Goal: Task Accomplishment & Management: Complete application form

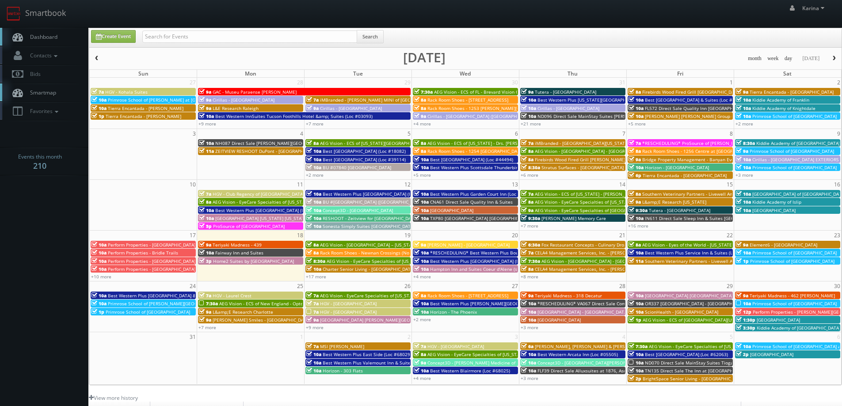
click at [53, 33] on link "Dashboard" at bounding box center [44, 37] width 88 height 18
click at [229, 246] on span "Teriyaki Madness - 439" at bounding box center [237, 245] width 49 height 6
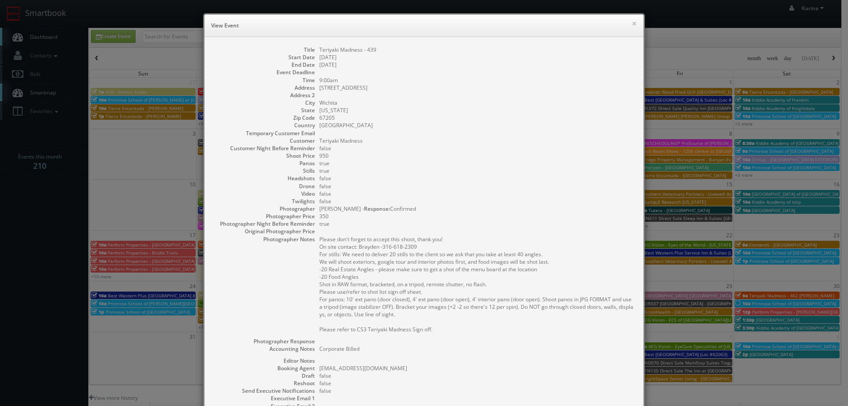
click at [628, 23] on h6 "View Event" at bounding box center [424, 25] width 426 height 9
click at [633, 23] on button "×" at bounding box center [634, 23] width 5 height 6
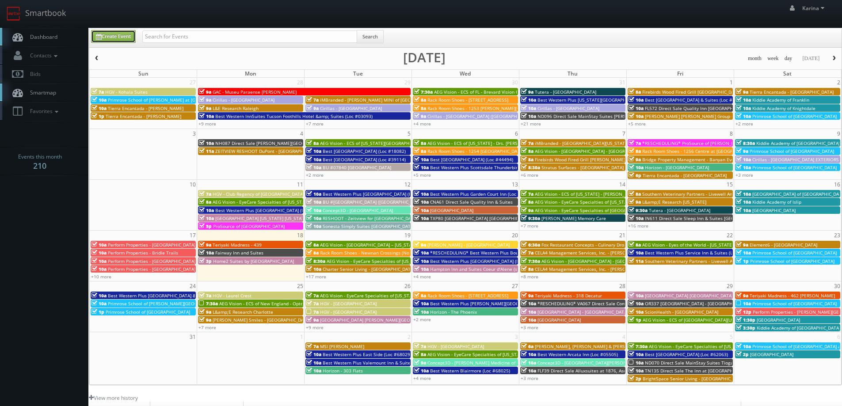
click at [123, 37] on link "Create Event" at bounding box center [113, 36] width 45 height 13
type input "08/18/2025"
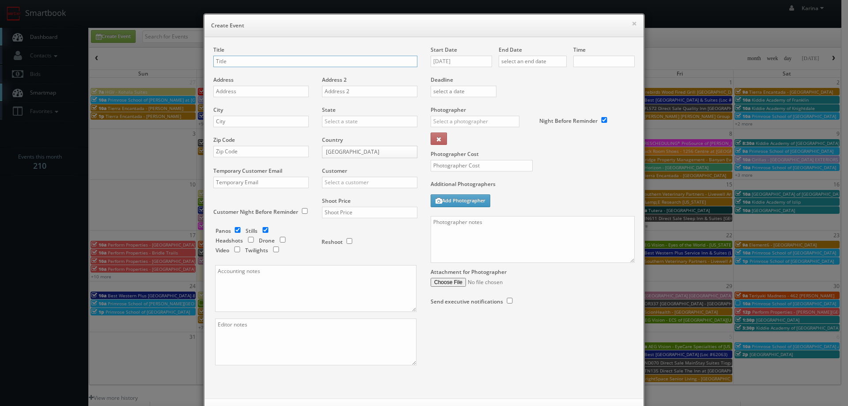
checkbox input "true"
type input "10:00am"
checkbox input "true"
type input "Red Roof Inn - 432 Red Roof Inn [PERSON_NAME]"
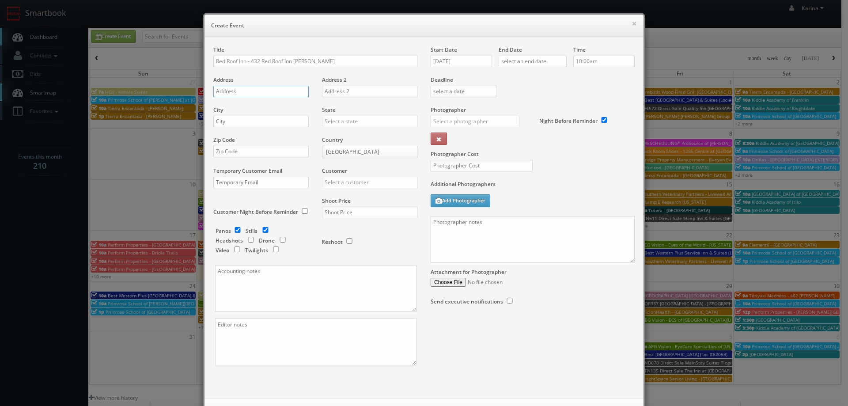
click at [241, 96] on input "text" at bounding box center [260, 91] width 95 height 11
paste input "1525 S Dumas Ave"
type input "1525 S Dumas Ave"
click at [225, 117] on input "text" at bounding box center [260, 121] width 95 height 11
type input "Dumas"
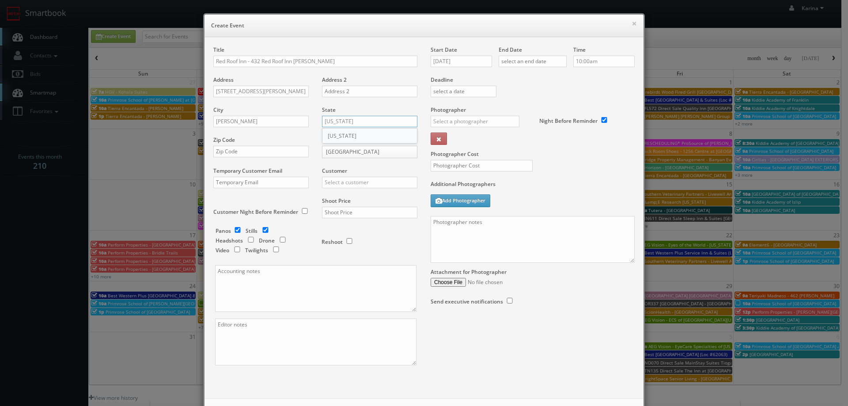
type input "[US_STATE]"
click at [347, 140] on div "[US_STATE]" at bounding box center [370, 136] width 95 height 15
click at [267, 155] on input "text" at bounding box center [260, 151] width 95 height 11
type input "79029"
click at [335, 174] on label "Customer" at bounding box center [334, 171] width 25 height 8
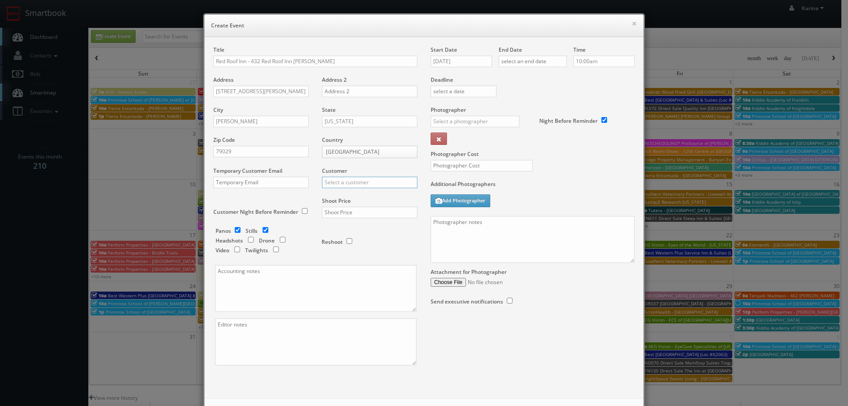
click at [335, 178] on input "text" at bounding box center [369, 182] width 95 height 11
click at [349, 197] on div "Red Roof Inn" at bounding box center [370, 197] width 95 height 15
type input "Red Roof Inn"
click at [336, 213] on input "text" at bounding box center [369, 212] width 95 height 11
click at [345, 213] on input "text" at bounding box center [369, 212] width 95 height 11
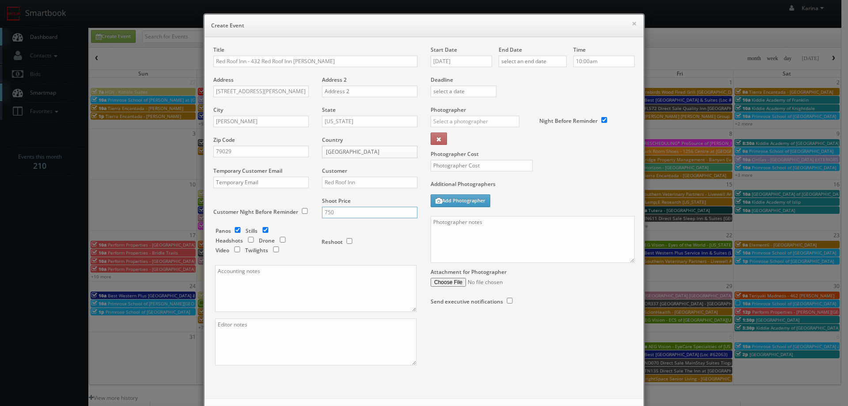
type input "750"
click at [235, 230] on input "checkbox" at bounding box center [237, 230] width 13 height 6
checkbox input "false"
click at [448, 63] on input "08/18/2025" at bounding box center [461, 61] width 61 height 11
click at [447, 151] on td "25" at bounding box center [449, 154] width 14 height 13
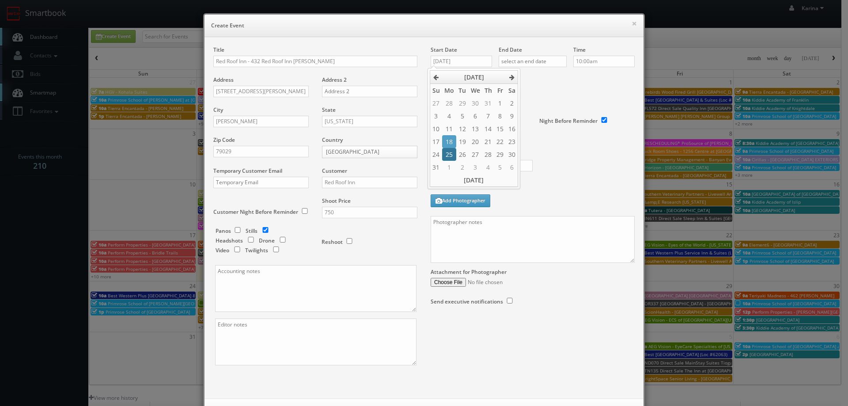
type input "08/25/2025"
click at [516, 61] on input "text" at bounding box center [533, 61] width 68 height 11
click at [511, 155] on td "25" at bounding box center [517, 154] width 14 height 13
type input "08/25/2025"
click at [601, 84] on div "Deadline" at bounding box center [532, 76] width 217 height 60
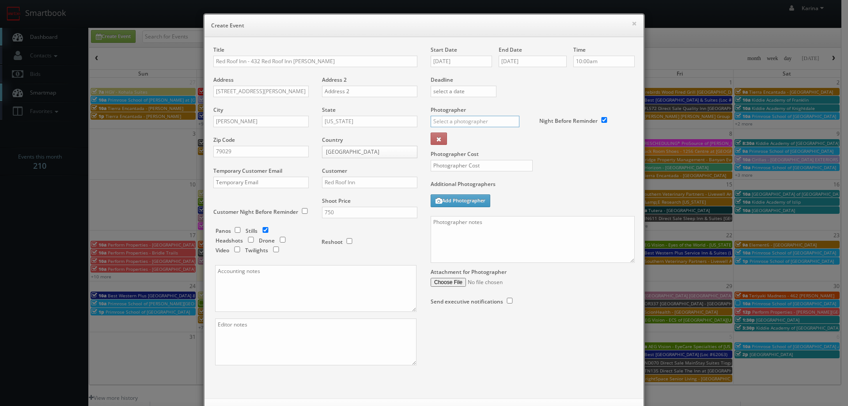
click at [482, 121] on input "text" at bounding box center [475, 121] width 89 height 11
click at [460, 175] on div "Kevin McDonald" at bounding box center [478, 170] width 95 height 15
type input "Kevin McDonald"
click at [459, 165] on input "text" at bounding box center [482, 165] width 102 height 11
type input "350"
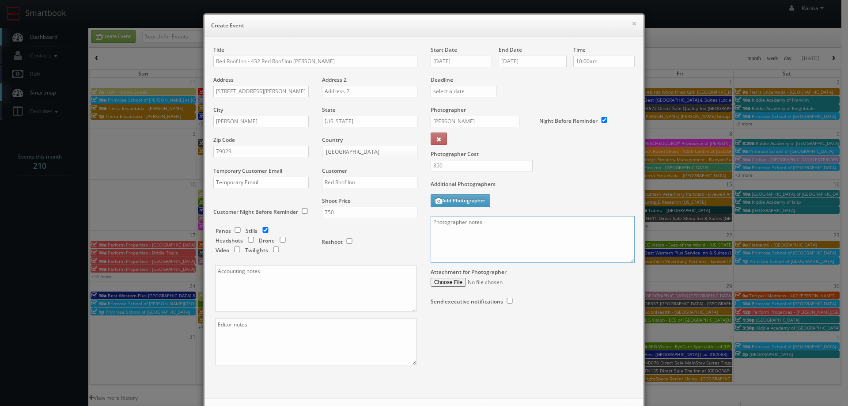
click at [473, 237] on textarea at bounding box center [533, 239] width 204 height 47
paste textarea "5 room types/exteriors/common spaces and amenities. For stills: We are deliveri…"
drag, startPoint x: 435, startPoint y: 222, endPoint x: 449, endPoint y: 226, distance: 15.0
click at [436, 223] on textarea "5 room types/exteriors/common spaces and amenities. For stills: We are deliveri…" at bounding box center [533, 239] width 204 height 47
drag, startPoint x: 503, startPoint y: 245, endPoint x: 511, endPoint y: 246, distance: 8.0
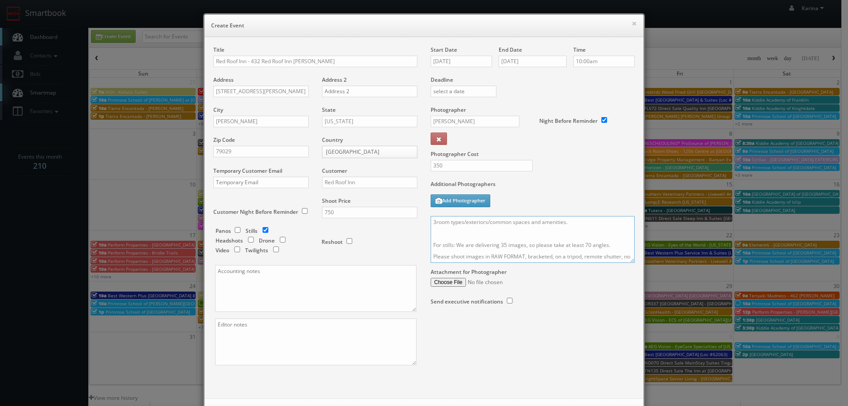
click at [504, 245] on textarea "3room types/exteriors/common spaces and amenities. For stills: We are deliverin…" at bounding box center [533, 239] width 204 height 47
click at [585, 243] on textarea "3room types/exteriors/common spaces and amenities. For stills: We are deliverin…" at bounding box center [533, 239] width 204 height 47
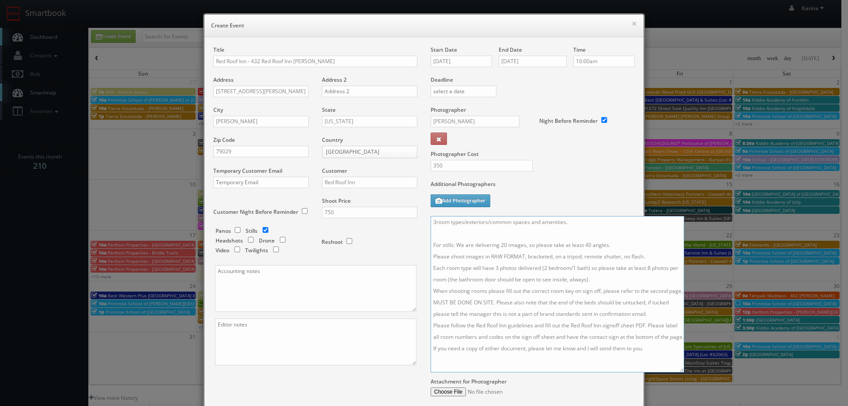
drag, startPoint x: 630, startPoint y: 261, endPoint x: 679, endPoint y: 370, distance: 120.2
click at [679, 370] on textarea "3room types/exteriors/common spaces and amenities. For stills: We are deliverin…" at bounding box center [558, 294] width 254 height 156
click at [431, 219] on textarea "3room types/exteriors/common spaces and amenities. For stills: We are deliverin…" at bounding box center [558, 294] width 254 height 156
click at [435, 235] on textarea "On site contact: Jay Bhakta 3room types/exteriors/common spaces and amenities. …" at bounding box center [558, 294] width 254 height 156
click at [469, 247] on textarea "On site contact: Jay Bhakta 3 room types/exteriors/common spaces and amenities.…" at bounding box center [558, 294] width 254 height 156
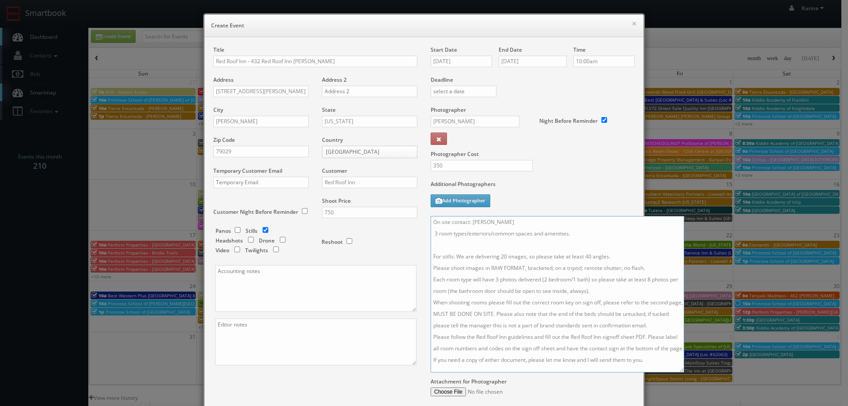
type textarea "On site contact: Jay Bhakta 3 room types/exteriors/common spaces and amenities.…"
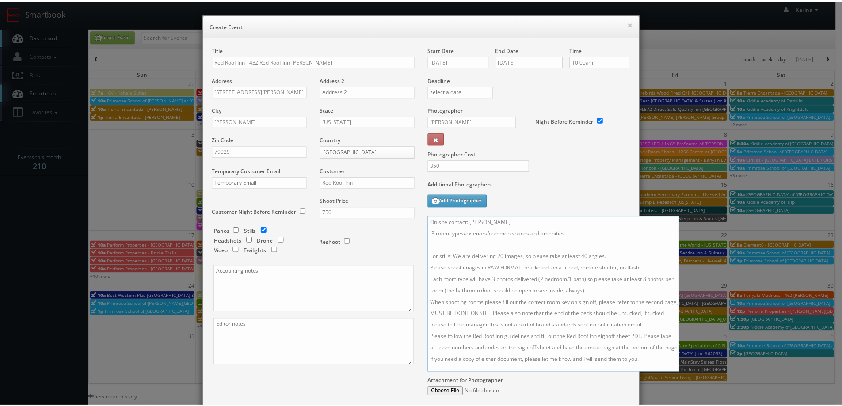
scroll to position [89, 0]
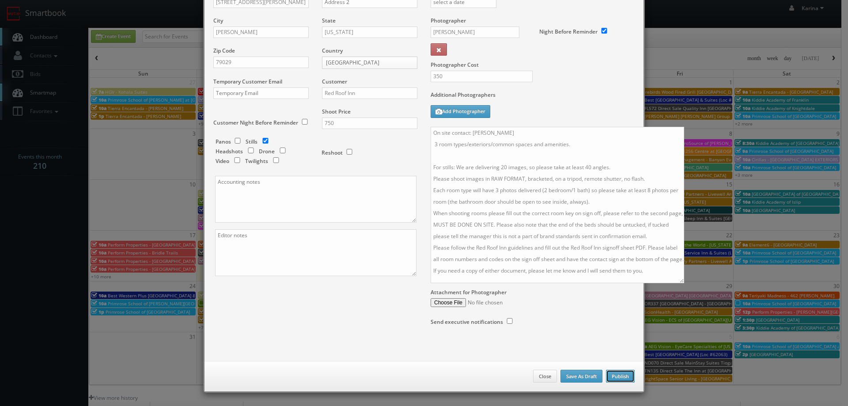
click at [616, 373] on button "Publish" at bounding box center [620, 376] width 29 height 13
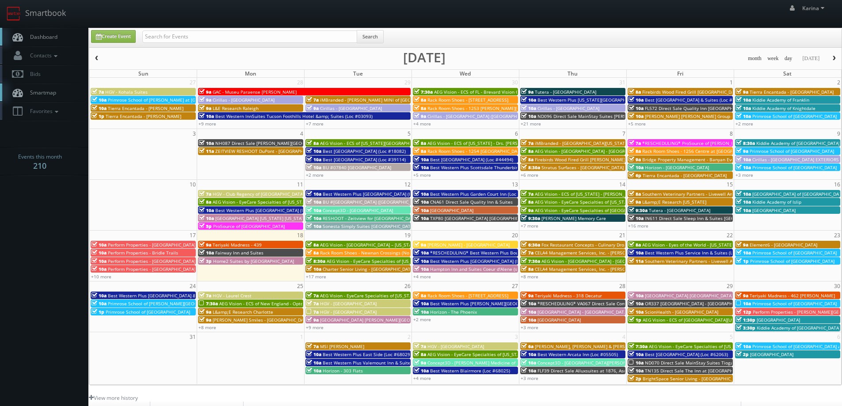
click at [44, 31] on link "Dashboard" at bounding box center [44, 37] width 88 height 18
click at [177, 34] on input "text" at bounding box center [249, 36] width 215 height 12
type input "red roof inn"
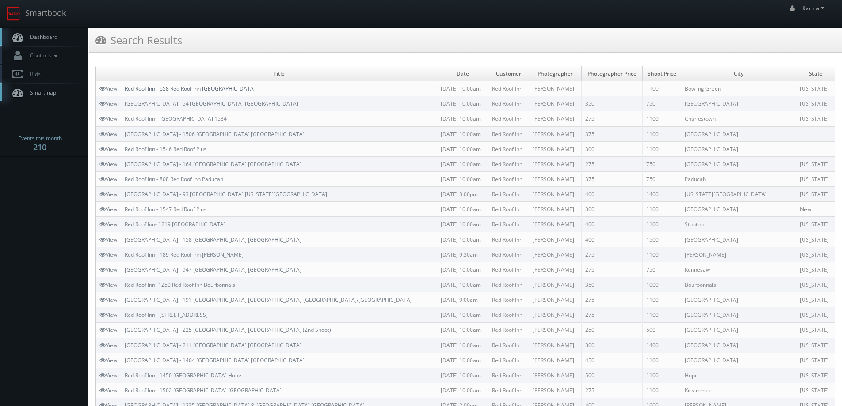
click at [205, 87] on link "Red Roof Inn - 658 Red Roof Inn [GEOGRAPHIC_DATA]" at bounding box center [190, 89] width 131 height 8
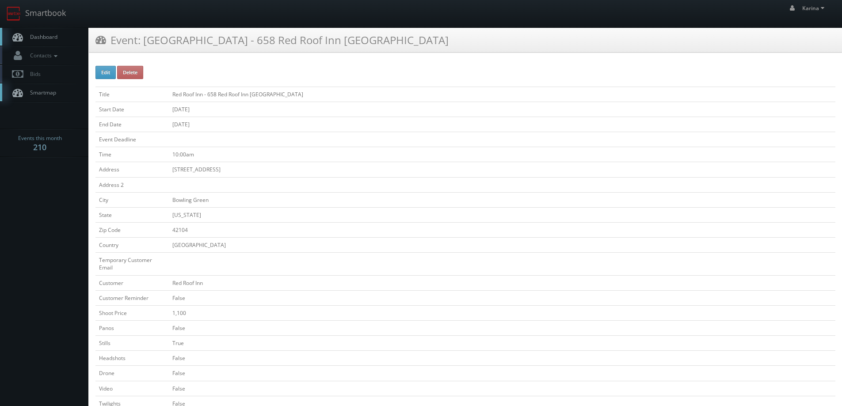
scroll to position [221, 0]
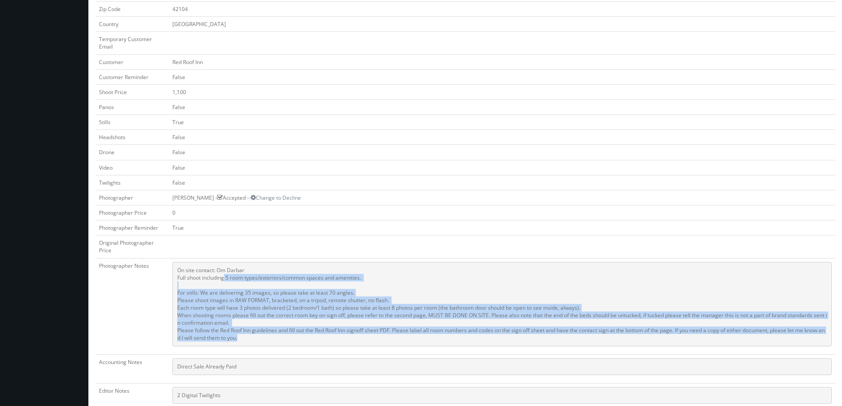
drag, startPoint x: 244, startPoint y: 340, endPoint x: 225, endPoint y: 280, distance: 62.6
click at [225, 280] on pre "On site contact: Om Darbar Full shoot including 5 room types/exteriors/common s…" at bounding box center [501, 304] width 659 height 84
copy pre "5 room types/exteriors/common spaces and amenities. For stills: We are deliveri…"
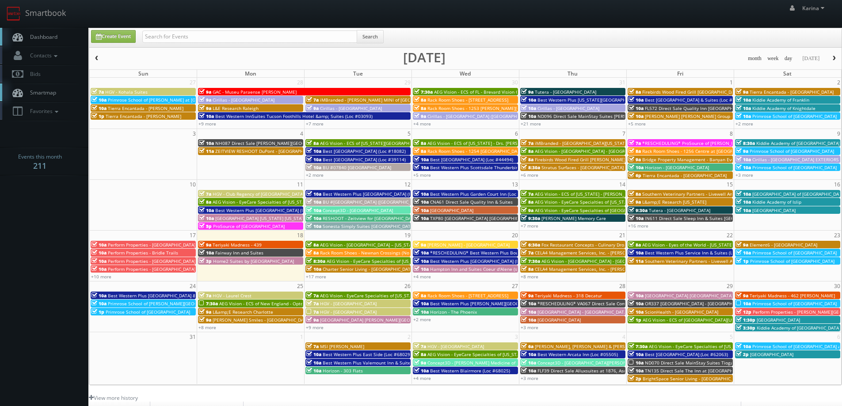
click at [37, 37] on span "Dashboard" at bounding box center [42, 37] width 32 height 8
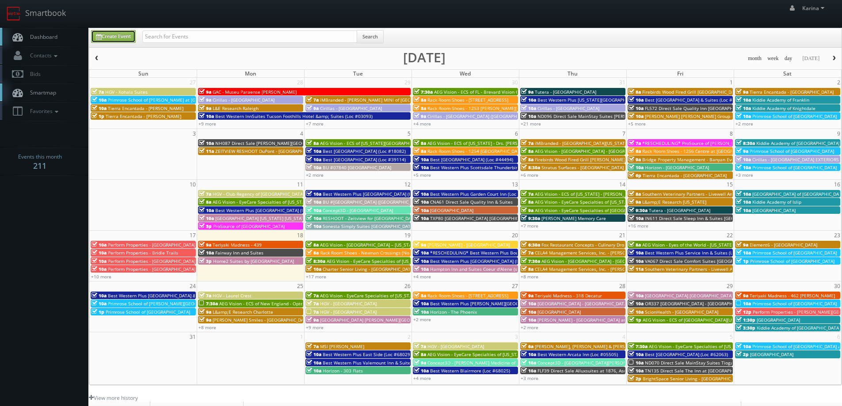
click at [123, 34] on link "Create Event" at bounding box center [113, 36] width 45 height 13
type input "08/18/2025"
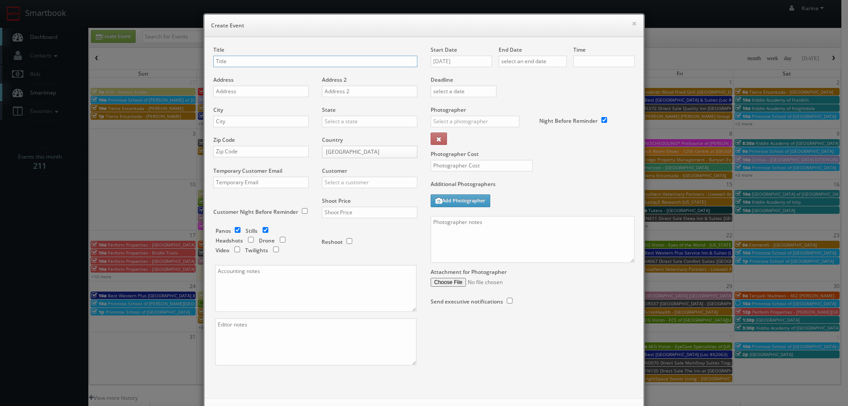
checkbox input "true"
type input "10:00am"
checkbox input "true"
click at [221, 61] on input "text" at bounding box center [315, 61] width 204 height 11
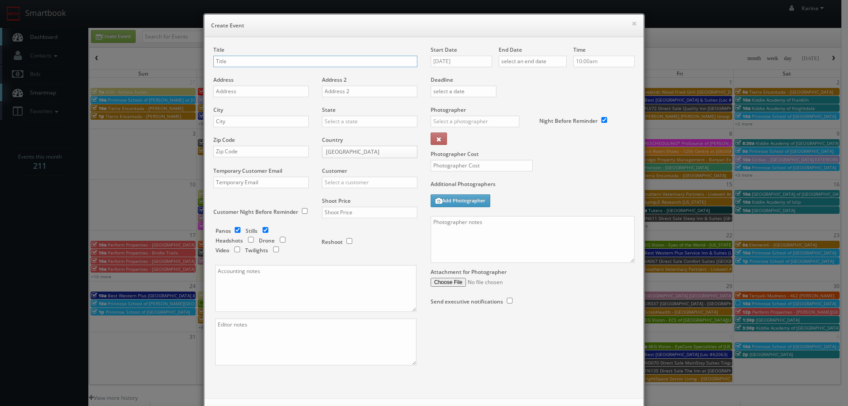
paste input "AEG Vision - Shawnee Optical - [GEOGRAPHIC_DATA]"
type input "AEG Vision - Shawnee Optical - [GEOGRAPHIC_DATA]"
click at [223, 91] on input "text" at bounding box center [260, 91] width 95 height 11
click at [228, 91] on input "text" at bounding box center [260, 91] width 95 height 11
paste input "2155 Allentown Rd"
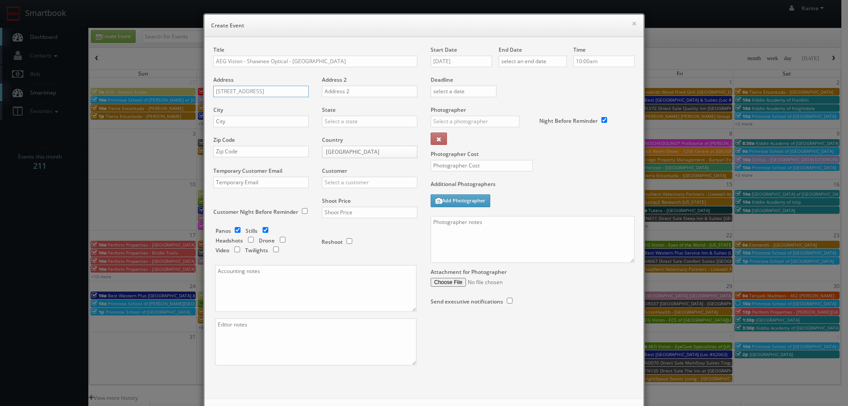
type input "2155 Allentown Rd"
click at [229, 115] on div "City" at bounding box center [264, 121] width 102 height 30
click at [246, 125] on input "text" at bounding box center [260, 121] width 95 height 11
type input "Lima"
click at [334, 138] on div "[US_STATE]" at bounding box center [370, 136] width 95 height 15
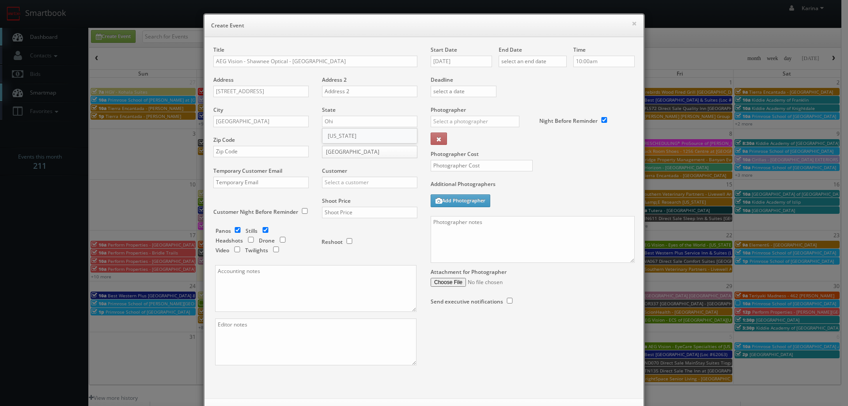
type input "[US_STATE]"
click at [231, 153] on input "text" at bounding box center [260, 151] width 95 height 11
paste input "45805"
type input "45805"
click at [331, 184] on input "text" at bounding box center [369, 182] width 95 height 11
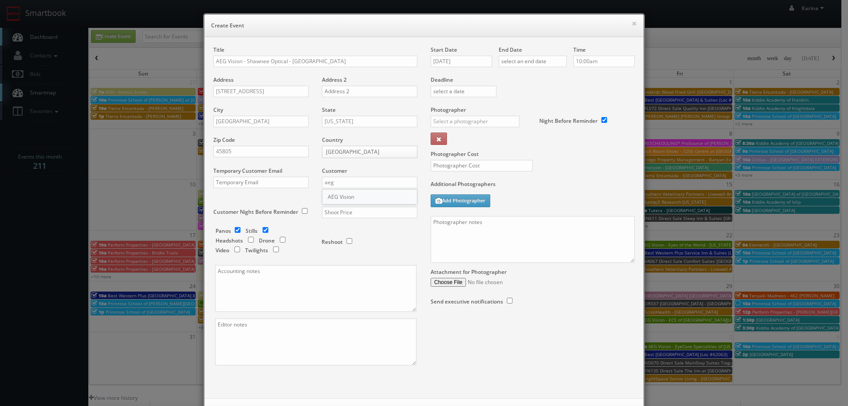
click at [352, 201] on div "AEG Vision" at bounding box center [370, 197] width 95 height 15
type input "AEG Vision"
click at [349, 214] on input "text" at bounding box center [369, 212] width 95 height 11
click at [328, 215] on input "text" at bounding box center [369, 212] width 95 height 11
type input "600"
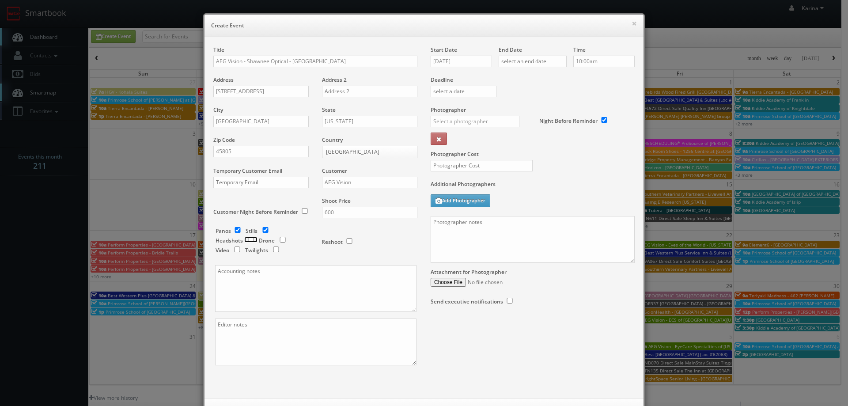
click at [250, 241] on input "checkbox" at bounding box center [250, 240] width 13 height 6
checkbox input "true"
click at [237, 231] on input "checkbox" at bounding box center [237, 230] width 13 height 6
checkbox input "false"
click at [265, 230] on input "checkbox" at bounding box center [265, 230] width 13 height 6
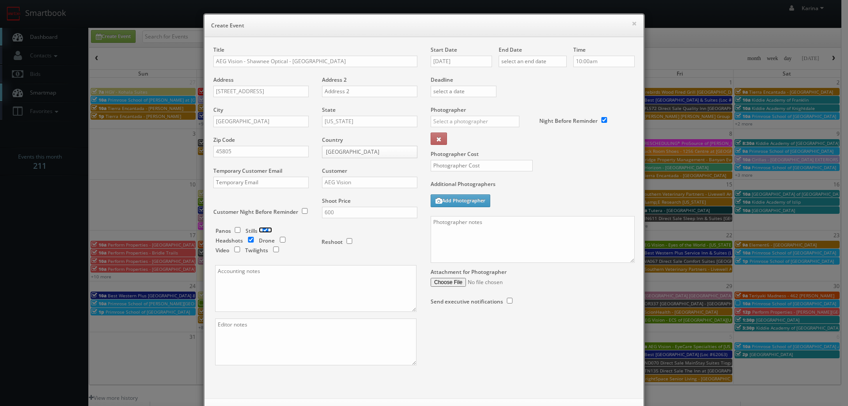
checkbox input "false"
click at [472, 56] on input "08/18/2025" at bounding box center [461, 61] width 61 height 11
click at [453, 156] on td "25" at bounding box center [449, 154] width 14 height 13
click at [473, 169] on td "3" at bounding box center [475, 167] width 14 height 13
type input "09/03/2025"
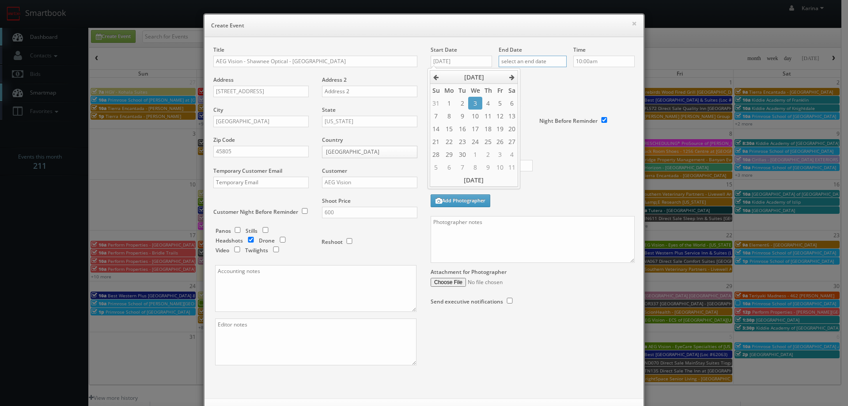
click at [536, 57] on input "text" at bounding box center [533, 61] width 68 height 11
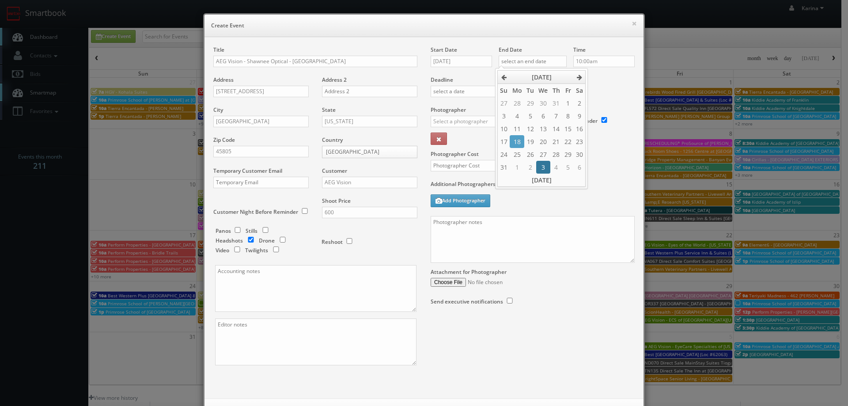
click at [538, 166] on td "3" at bounding box center [543, 167] width 14 height 13
type input "09/03/2025"
click at [592, 76] on label "Deadline" at bounding box center [532, 80] width 217 height 8
click at [585, 63] on input "10:00am" at bounding box center [603, 61] width 61 height 11
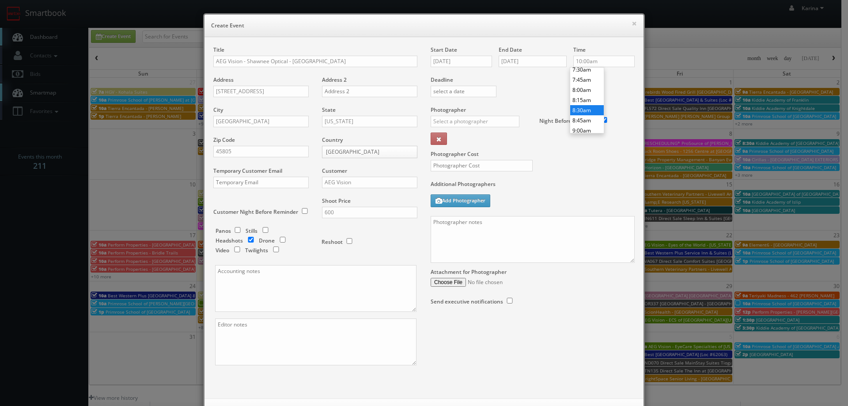
type input "8:30am"
click at [584, 107] on li "8:30am" at bounding box center [587, 110] width 34 height 10
click at [440, 122] on input "text" at bounding box center [475, 121] width 89 height 11
click at [444, 160] on div "[PERSON_NAME]" at bounding box center [478, 155] width 95 height 15
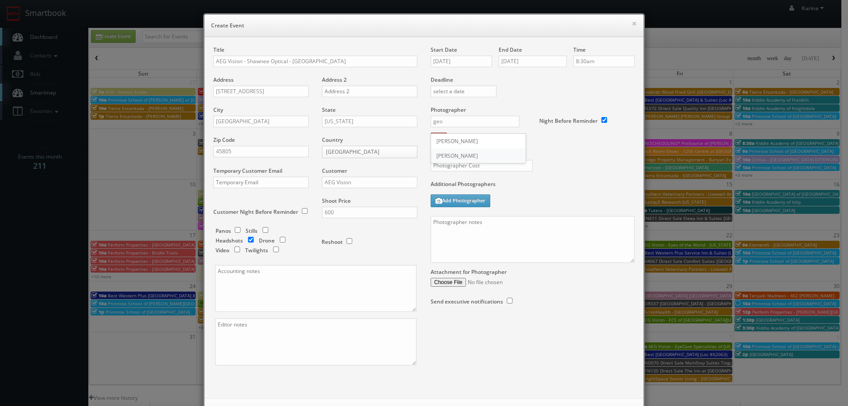
type input "[PERSON_NAME]"
click at [460, 166] on input "text" at bounding box center [482, 165] width 102 height 11
click at [458, 166] on input "text" at bounding box center [482, 165] width 102 height 11
type input "375"
click at [450, 228] on textarea at bounding box center [533, 239] width 204 height 47
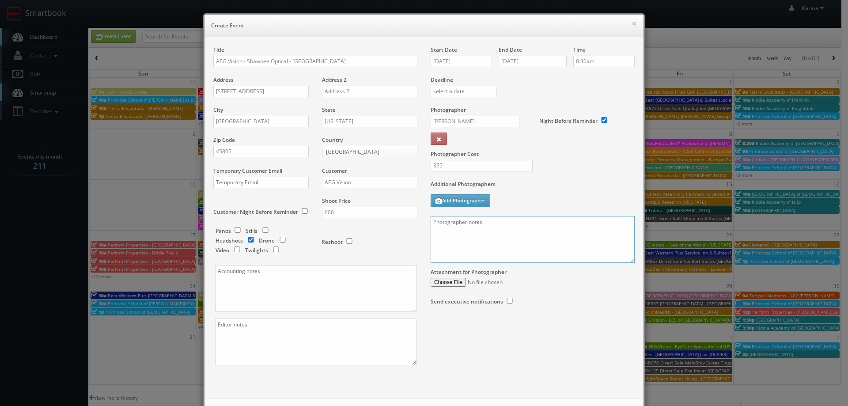
paste textarea "The onsite contact will be ___________. Stills only. We need to deliver 5 still…"
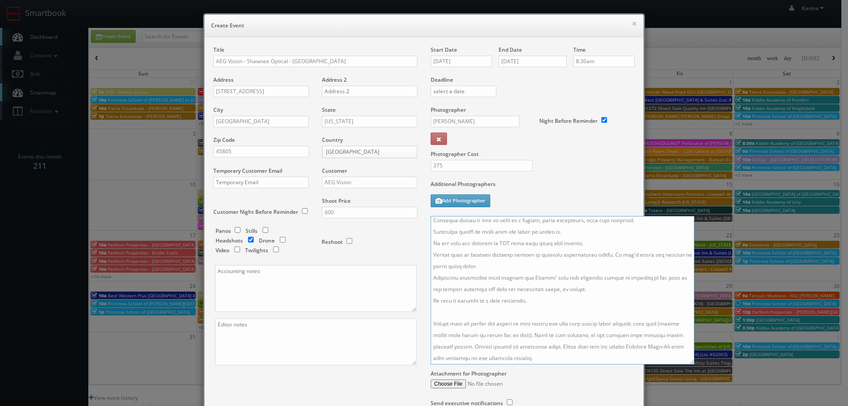
scroll to position [166, 0]
drag, startPoint x: 630, startPoint y: 261, endPoint x: 715, endPoint y: 405, distance: 167.5
click at [695, 365] on textarea at bounding box center [563, 290] width 264 height 148
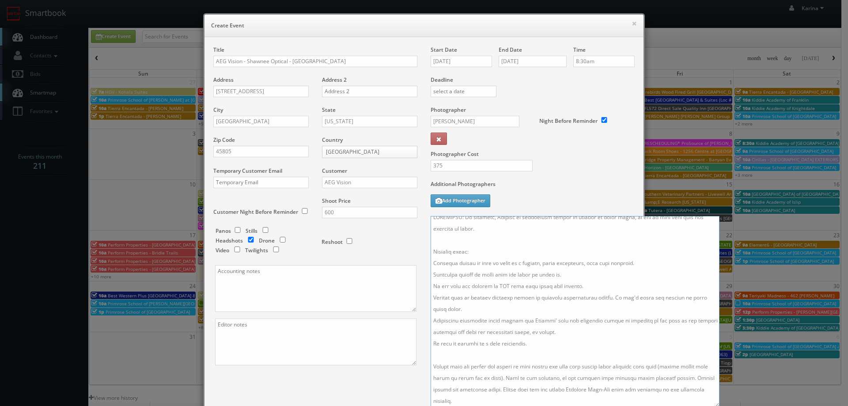
scroll to position [33, 0]
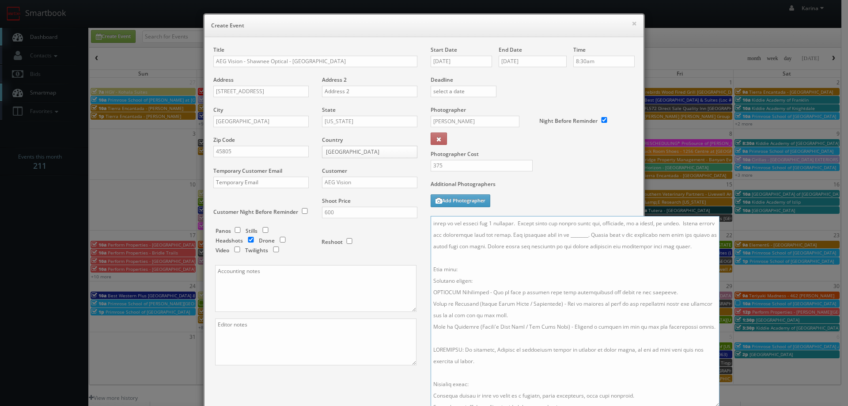
drag, startPoint x: 705, startPoint y: 327, endPoint x: 409, endPoint y: 274, distance: 300.2
click at [409, 274] on div "Title AEG Vision - Shawnee Optical - Lima Address 2155 Allentown Rd Address 2 C…" at bounding box center [424, 257] width 435 height 422
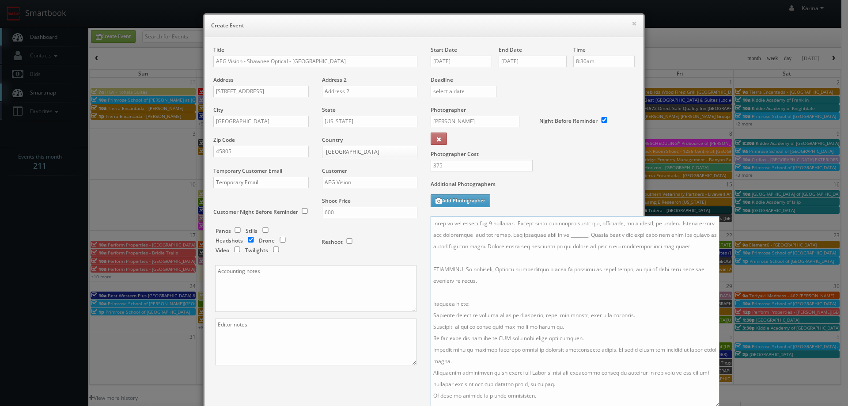
scroll to position [0, 0]
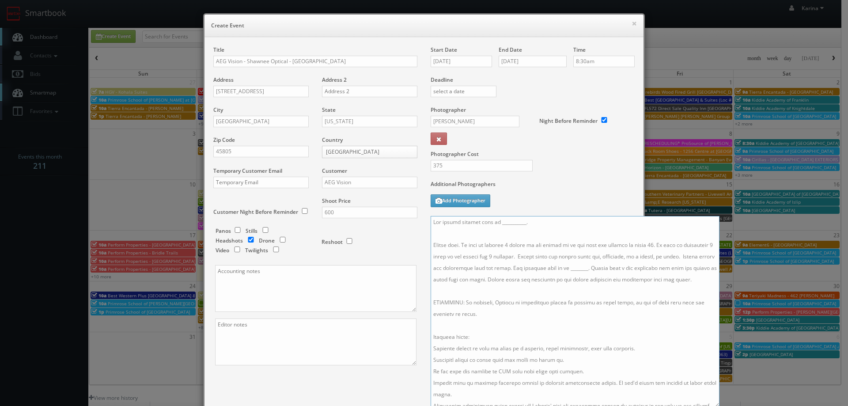
drag, startPoint x: 517, startPoint y: 269, endPoint x: 517, endPoint y: 254, distance: 15.0
click at [517, 254] on textarea at bounding box center [575, 311] width 289 height 191
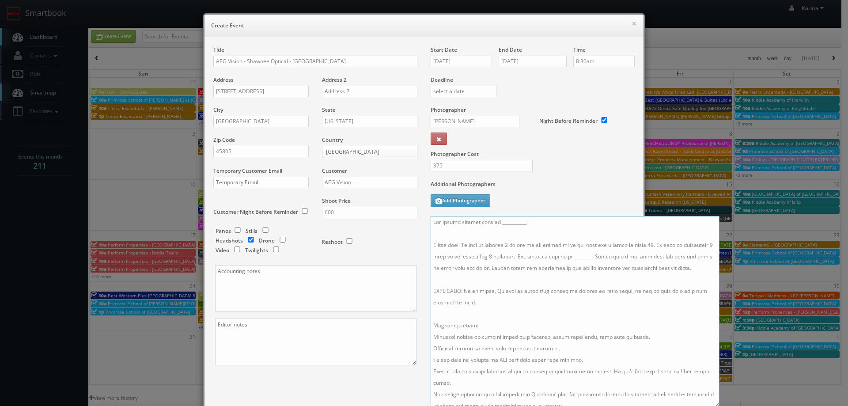
click at [506, 246] on textarea at bounding box center [575, 311] width 289 height 191
drag, startPoint x: 520, startPoint y: 246, endPoint x: 503, endPoint y: 245, distance: 16.8
click at [503, 245] on textarea at bounding box center [575, 311] width 289 height 191
click at [655, 244] on textarea at bounding box center [575, 311] width 289 height 191
drag, startPoint x: 456, startPoint y: 245, endPoint x: 431, endPoint y: 243, distance: 25.2
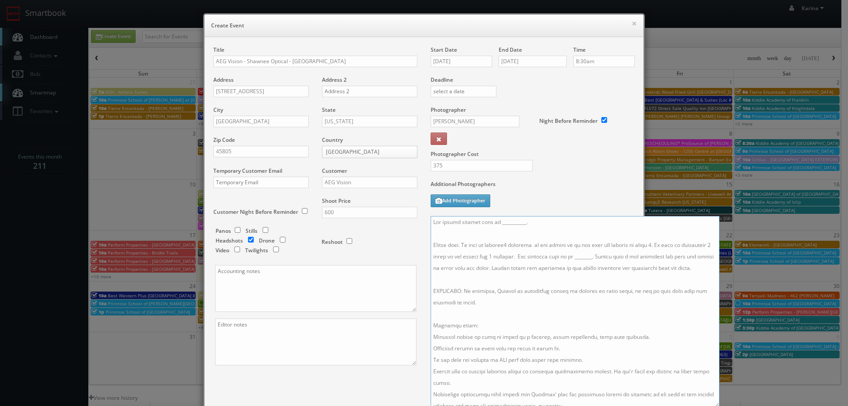
click at [431, 243] on textarea at bounding box center [575, 311] width 289 height 191
drag, startPoint x: 493, startPoint y: 256, endPoint x: 631, endPoint y: 243, distance: 138.9
click at [631, 243] on textarea at bounding box center [575, 311] width 289 height 191
drag, startPoint x: 506, startPoint y: 257, endPoint x: 517, endPoint y: 257, distance: 11.0
click at [507, 257] on textarea at bounding box center [575, 311] width 289 height 191
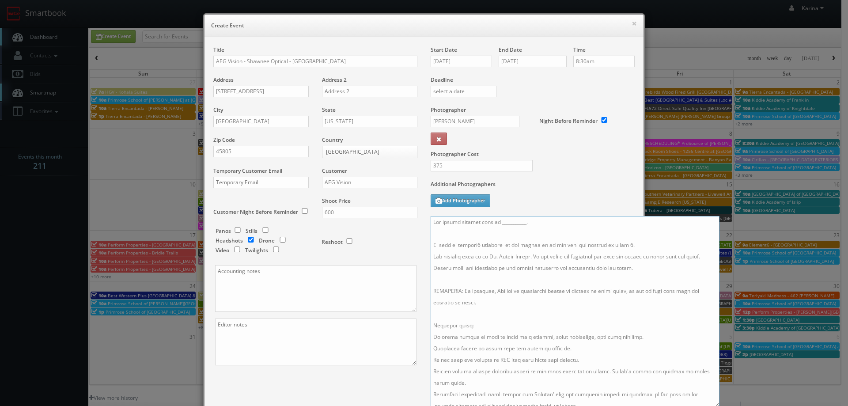
click at [561, 288] on textarea at bounding box center [575, 311] width 289 height 191
click at [519, 224] on textarea at bounding box center [575, 311] width 289 height 191
paste textarea "(419) 228-3800"
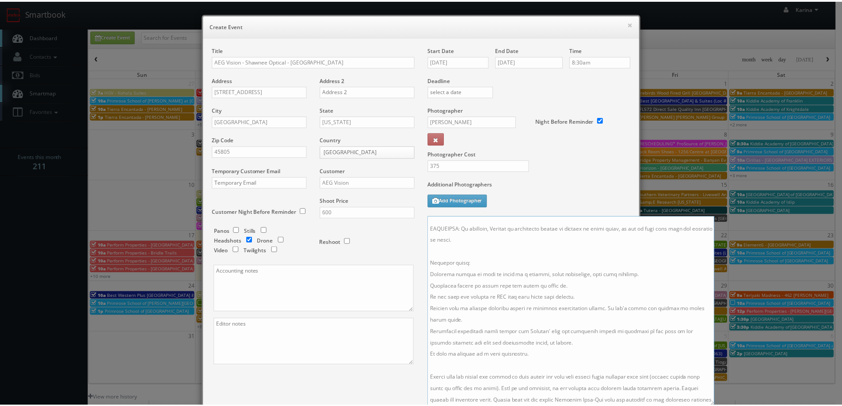
scroll to position [124, 0]
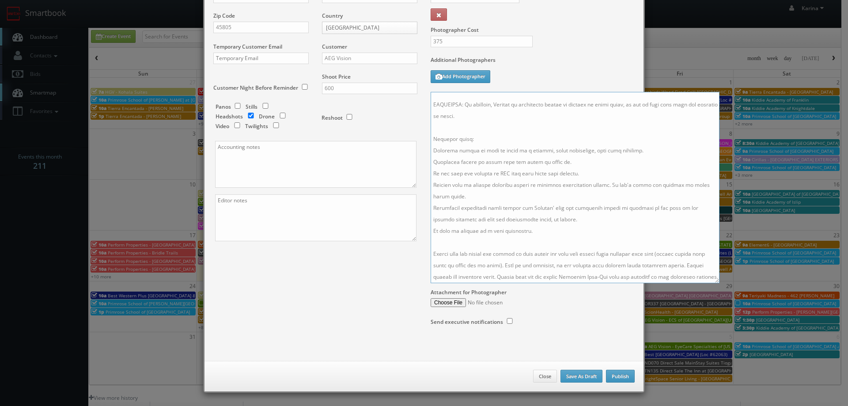
type textarea "The onsite contact will be Dr. Elouse Bureau (419) 228-3800. We need to deliver…"
click at [617, 380] on button "Publish" at bounding box center [620, 376] width 29 height 13
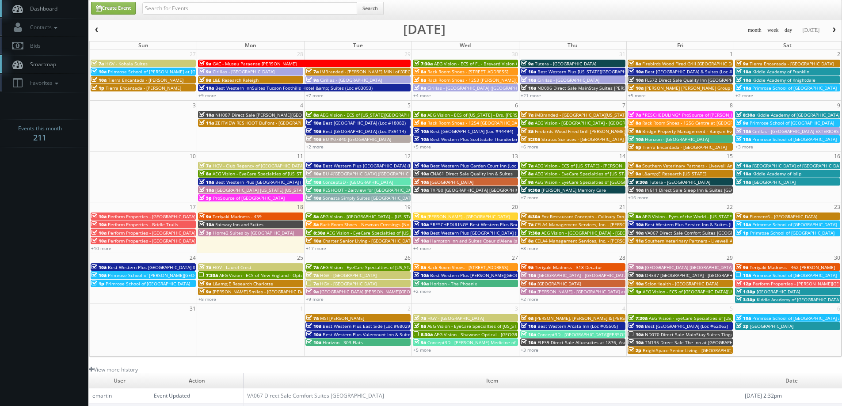
scroll to position [0, 0]
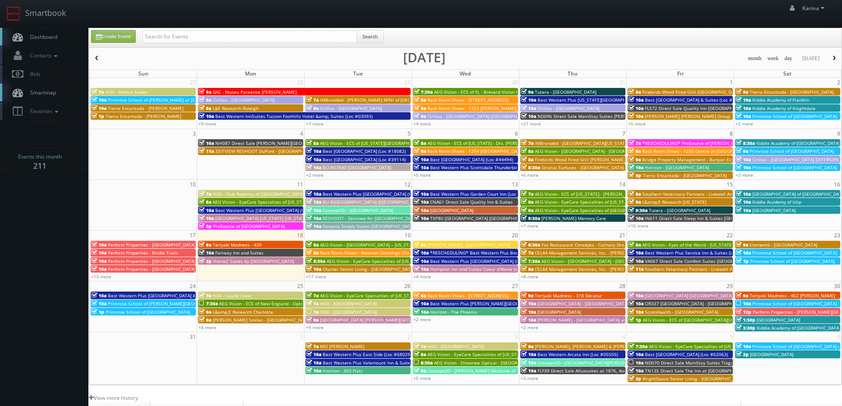
scroll to position [161, 0]
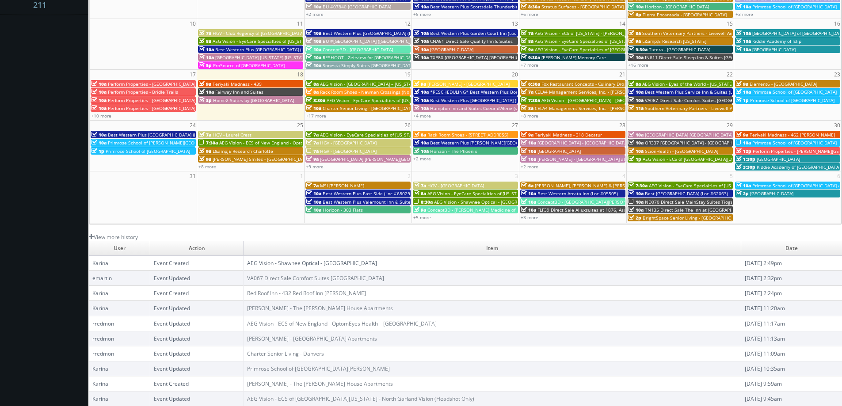
click at [333, 263] on link "AEG Vision - Shawnee Optical - [GEOGRAPHIC_DATA]" at bounding box center [312, 263] width 130 height 8
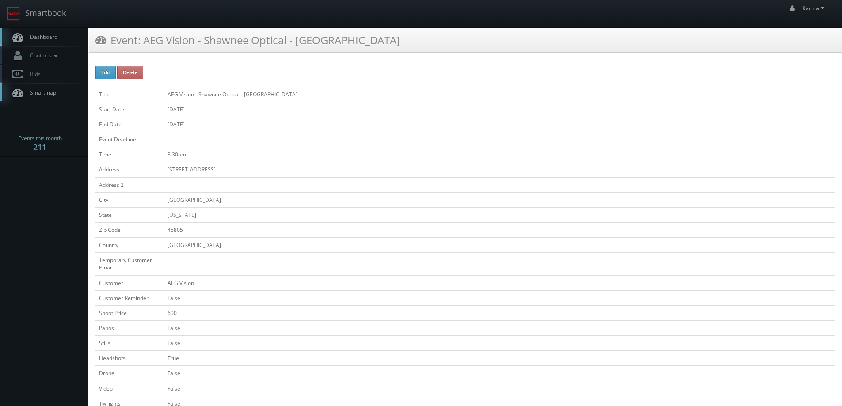
scroll to position [177, 0]
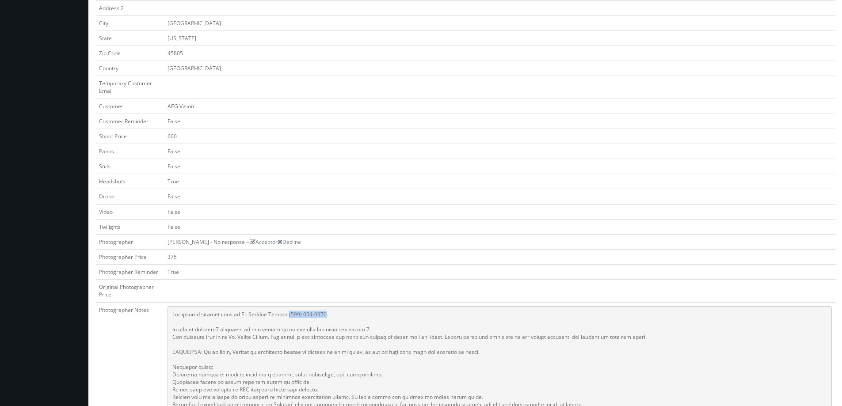
drag, startPoint x: 317, startPoint y: 314, endPoint x: 281, endPoint y: 311, distance: 36.3
click at [281, 311] on pre at bounding box center [499, 374] width 664 height 137
copy pre "[PHONE_NUMBER]"
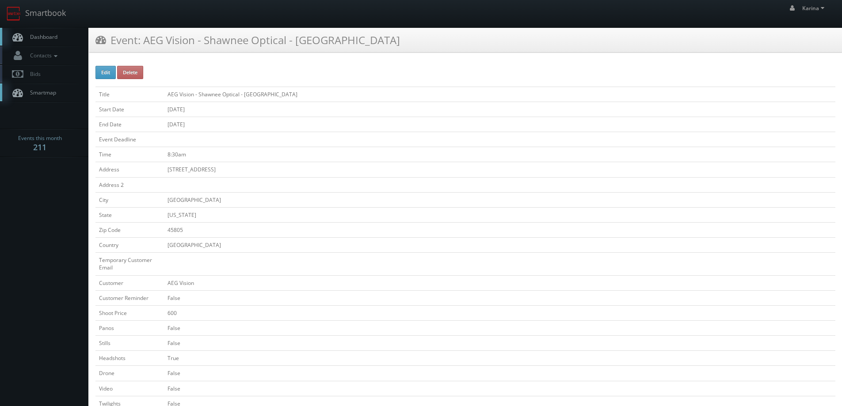
click at [49, 40] on span "Dashboard" at bounding box center [42, 37] width 32 height 8
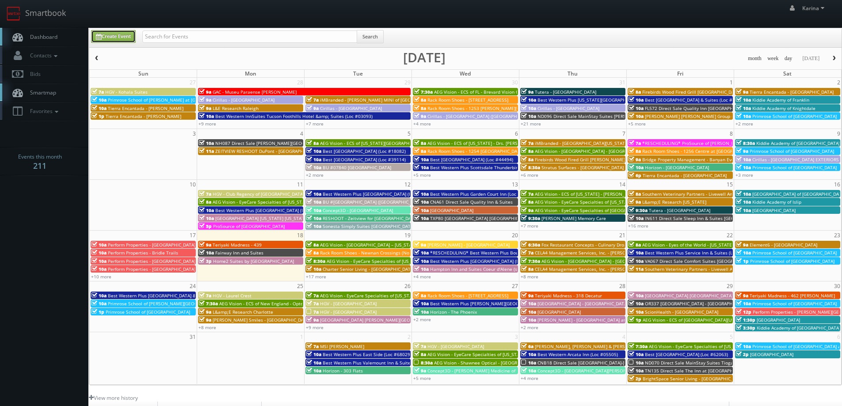
click at [119, 32] on link "Create Event" at bounding box center [113, 36] width 45 height 13
type input "08/18/2025"
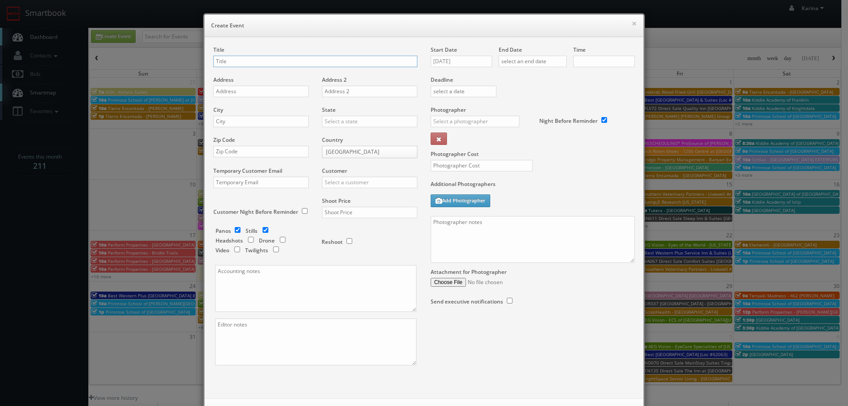
checkbox input "true"
type input "10:00am"
checkbox input "true"
type input "2 Kiddie Academy Date Hold"
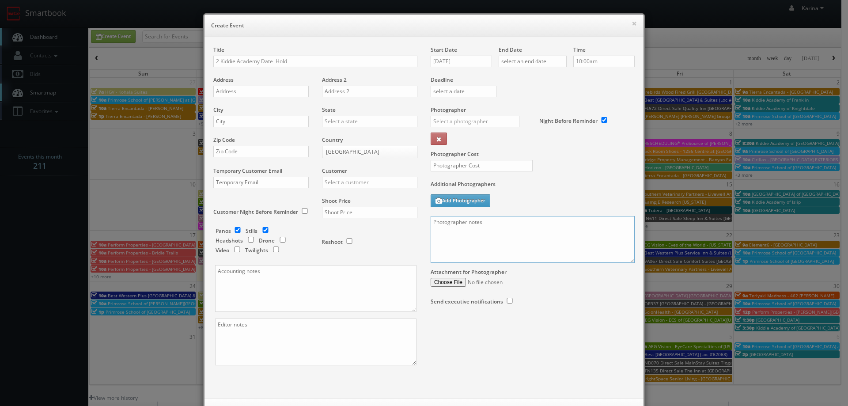
click at [479, 247] on textarea at bounding box center [533, 239] width 204 height 47
type textarea "Olga wants this date but will probably be adding on a virtual tour to each loca…"
click at [454, 63] on input "08/18/2025" at bounding box center [461, 61] width 61 height 11
click at [513, 74] on icon at bounding box center [511, 77] width 5 height 6
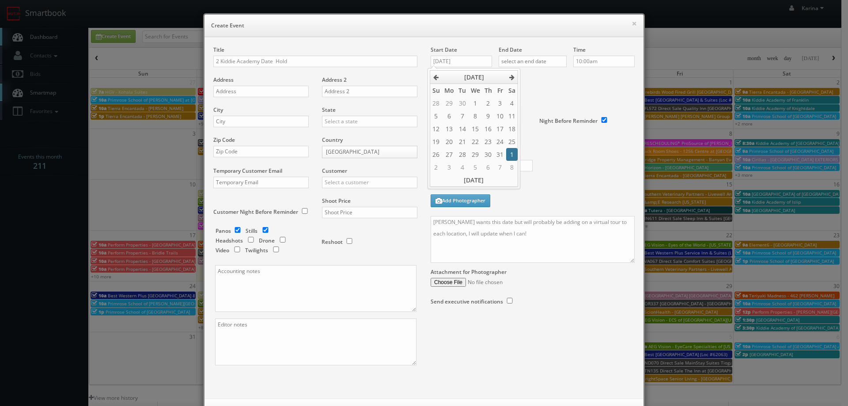
click at [514, 156] on td "1" at bounding box center [512, 154] width 12 height 13
type input "11/01/2025"
click at [531, 59] on input "text" at bounding box center [533, 61] width 68 height 11
click at [579, 76] on icon at bounding box center [579, 77] width 5 height 6
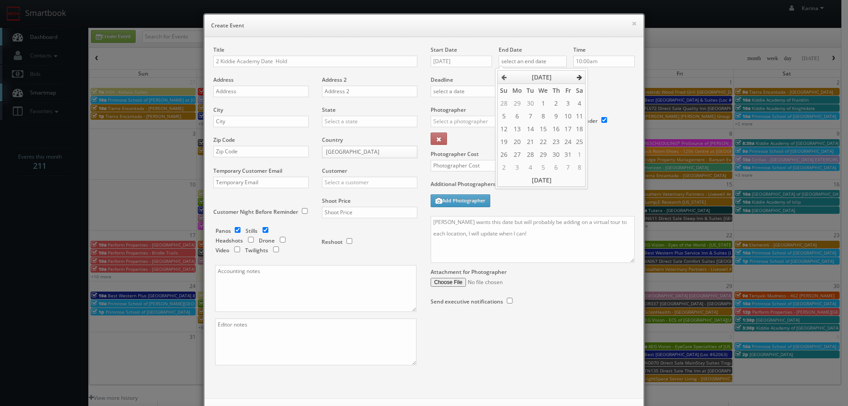
click at [579, 76] on icon at bounding box center [579, 77] width 5 height 6
click at [583, 103] on td "1" at bounding box center [580, 103] width 12 height 13
type input "11/01/2025"
click at [599, 84] on div "Deadline" at bounding box center [532, 76] width 217 height 60
click at [593, 61] on input "10:00am" at bounding box center [603, 61] width 61 height 11
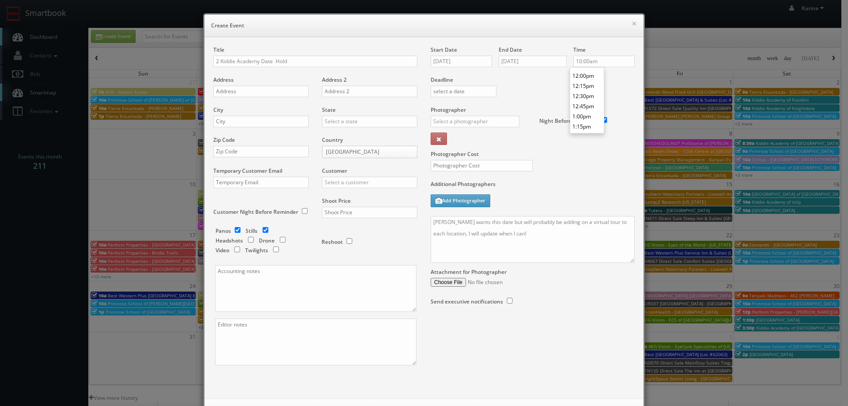
scroll to position [502, 0]
type input "1:00pm"
click at [591, 100] on li "1:00pm" at bounding box center [587, 99] width 34 height 10
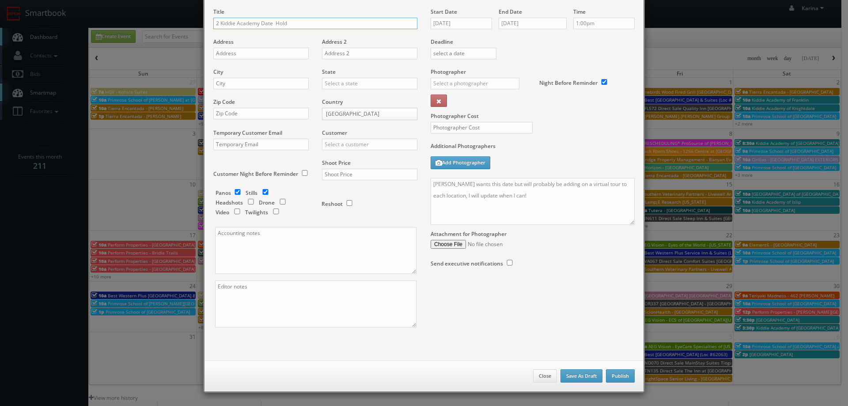
click at [255, 23] on input "2 Kiddie Academy Date Hold" at bounding box center [315, 23] width 204 height 11
type input "2 Kiddie Academy locations Date Hold"
click at [346, 144] on input "text" at bounding box center [369, 144] width 95 height 11
click at [342, 160] on div "Kiddie Academy" at bounding box center [370, 159] width 95 height 15
type input "Kiddie Academy"
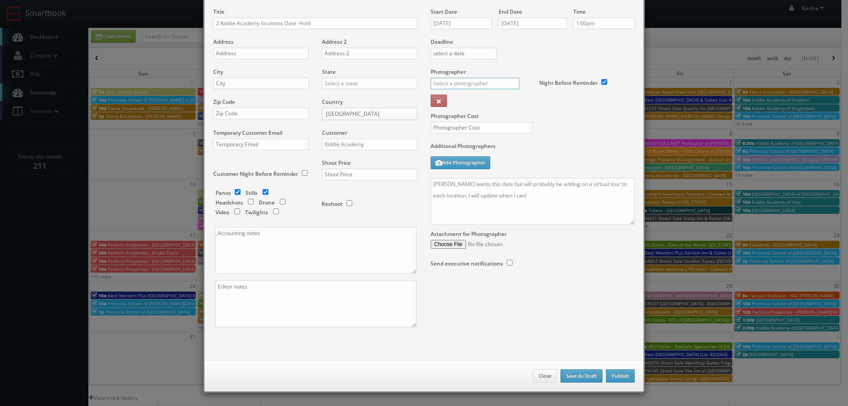
click at [452, 80] on input "text" at bounding box center [475, 83] width 89 height 11
click at [470, 117] on div "Simon Carrington" at bounding box center [478, 117] width 95 height 15
type input "Simon Carrington"
click at [460, 129] on input "text" at bounding box center [482, 127] width 102 height 11
type input "300"
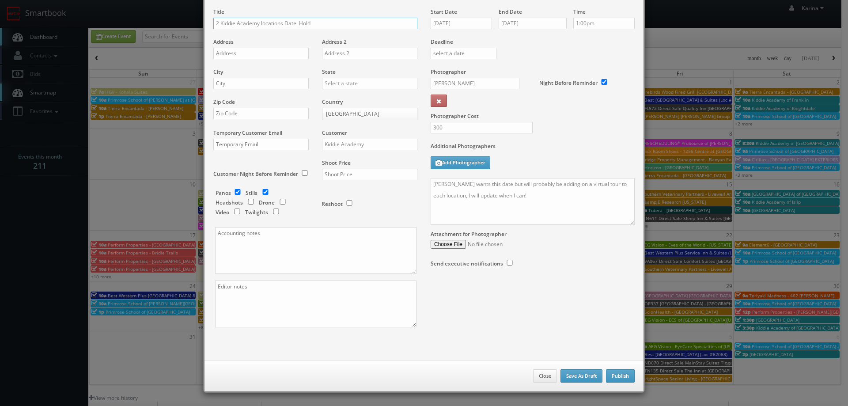
click at [297, 21] on input "2 Kiddie Academy locations Date Hold" at bounding box center [315, 23] width 204 height 11
type input "2 Kiddie Academy locations Date Hold"
click at [609, 373] on button "Publish" at bounding box center [620, 375] width 29 height 13
click at [341, 174] on input "text" at bounding box center [369, 174] width 95 height 11
type input "600"
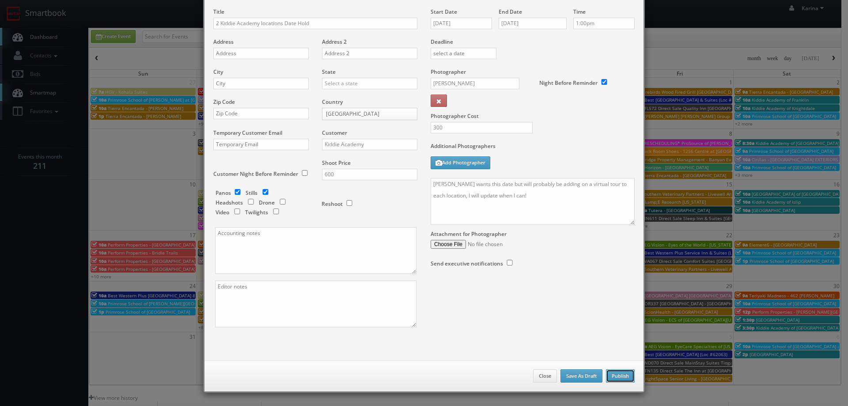
click at [613, 372] on button "Publish" at bounding box center [620, 375] width 29 height 13
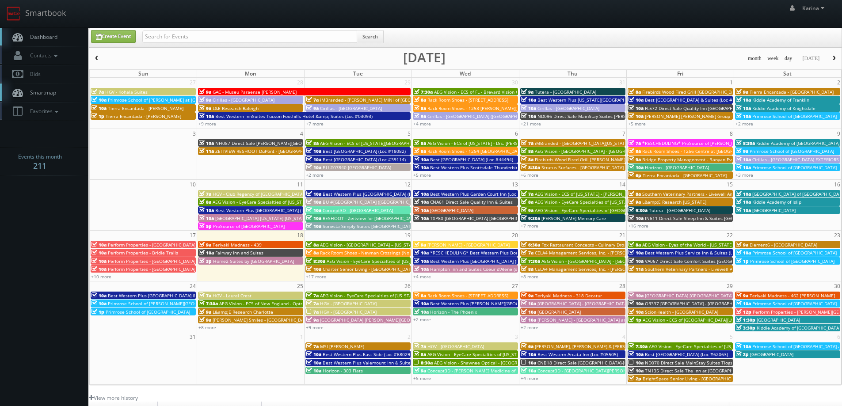
click at [16, 213] on body "Smartbook Toggle Side Navigation Toggle Top Navigation Karina Karina Profile Lo…" at bounding box center [421, 283] width 842 height 567
click at [7, 197] on body "Smartbook Toggle Side Navigation Toggle Top Navigation Karina Karina Profile Lo…" at bounding box center [421, 283] width 842 height 567
click at [113, 36] on link "Create Event" at bounding box center [113, 36] width 45 height 13
type input "[DATE]"
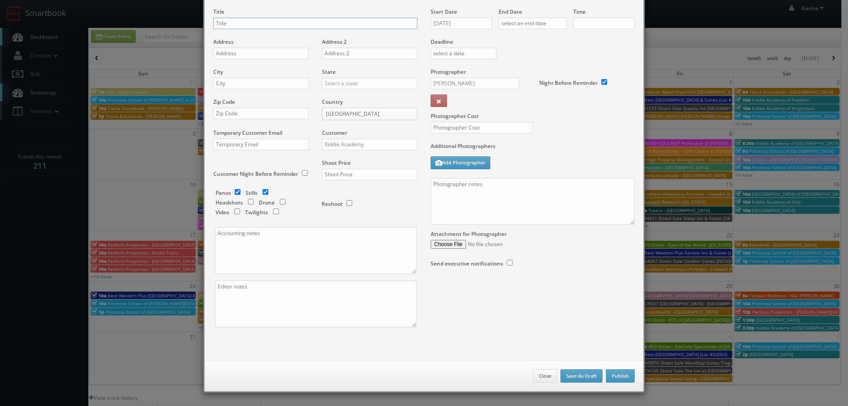
type input "10:00am"
checkbox input "true"
type input "[GEOGRAPHIC_DATA] at [GEOGRAPHIC_DATA]"
click at [573, 292] on div "Title Primrose School at Easton Park Address Address 2 City State Alabama Alask…" at bounding box center [424, 175] width 435 height 335
click at [228, 57] on input "text" at bounding box center [260, 53] width 95 height 11
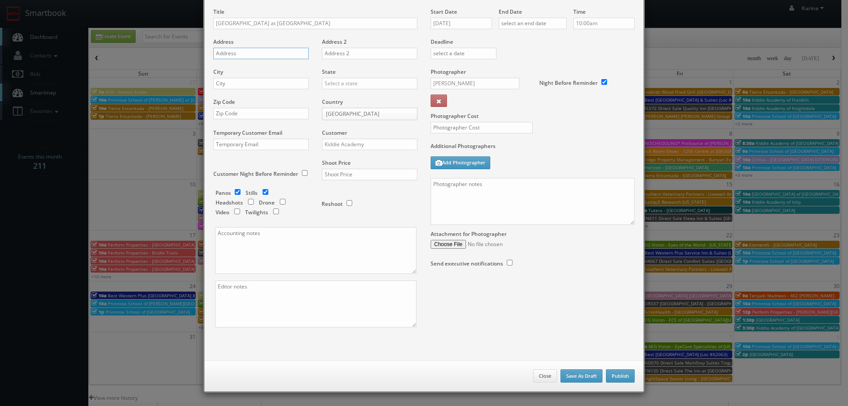
paste input "8905 Alphabet Dr"
type input "8905 Alphabet Dr"
click at [235, 81] on input "text" at bounding box center [260, 83] width 95 height 11
type input "Austin"
click at [345, 111] on div "[US_STATE]" at bounding box center [370, 112] width 95 height 15
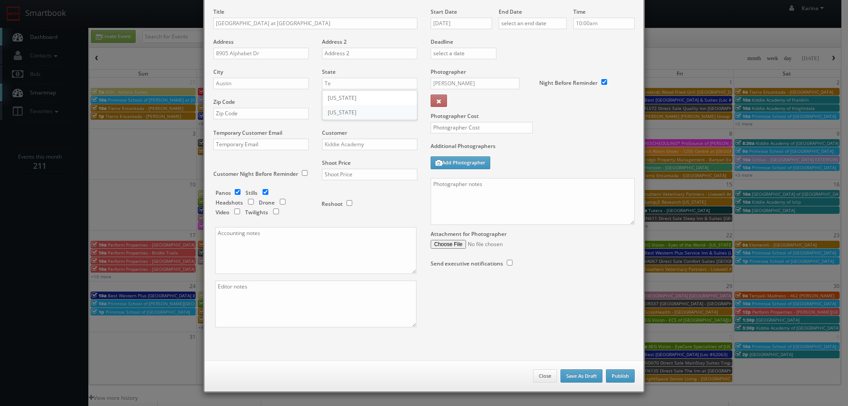
type input "[US_STATE]"
click at [235, 113] on input "text" at bounding box center [260, 113] width 95 height 11
type input "78744"
click at [335, 141] on input "Kiddie Academy" at bounding box center [369, 144] width 95 height 11
click at [333, 161] on div "Primrose Schools" at bounding box center [370, 159] width 95 height 15
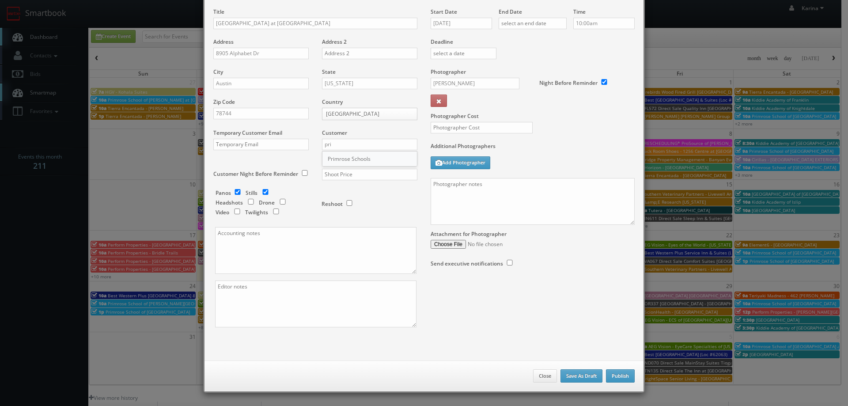
type input "Primrose Schools"
click at [345, 173] on input "text" at bounding box center [369, 174] width 95 height 11
type input "1,100"
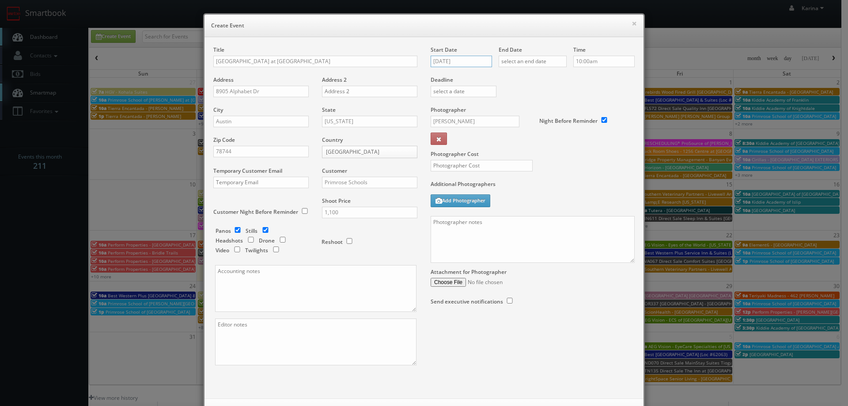
click at [460, 61] on input "08/18/2025" at bounding box center [461, 61] width 61 height 11
click at [515, 78] on th at bounding box center [512, 77] width 12 height 13
click at [515, 117] on td "13" at bounding box center [512, 116] width 12 height 13
type input "12/13/2025"
click at [537, 61] on input "text" at bounding box center [533, 61] width 68 height 11
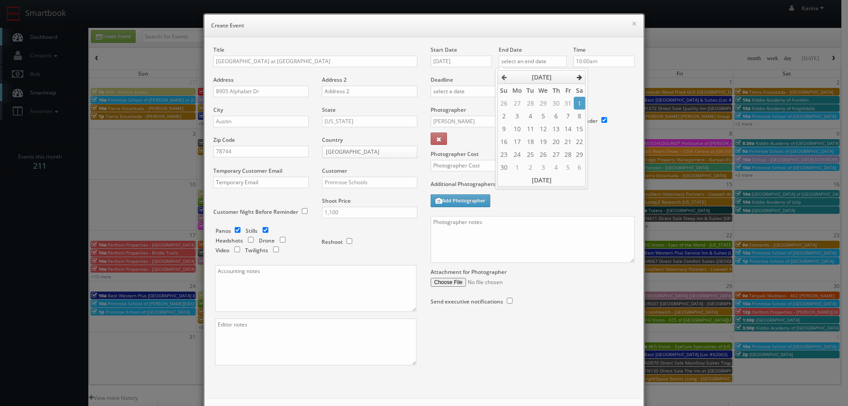
click at [579, 75] on icon at bounding box center [579, 77] width 5 height 6
click at [579, 114] on td "13" at bounding box center [580, 116] width 12 height 13
type input "12/13/2025"
click at [600, 65] on input "10:00am" at bounding box center [603, 61] width 61 height 11
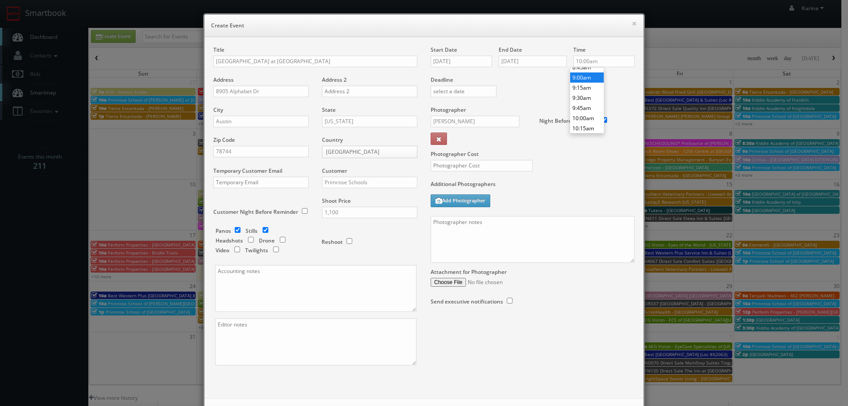
type input "9:00am"
click at [586, 80] on li "9:00am" at bounding box center [587, 77] width 34 height 10
click at [456, 125] on input "Simon Carrington" at bounding box center [475, 121] width 89 height 11
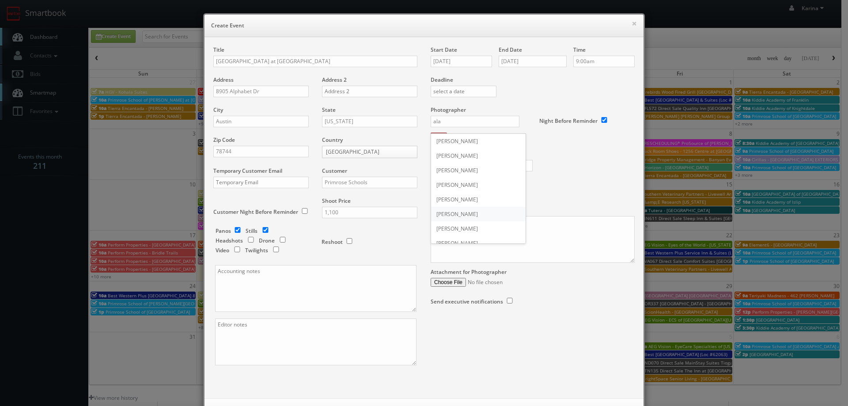
click at [463, 212] on div "Alan Duggins" at bounding box center [478, 214] width 95 height 15
type input "Alan Duggins"
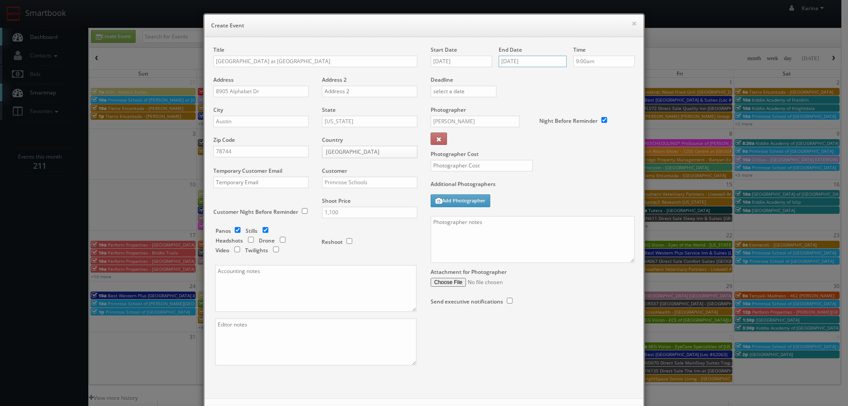
click at [516, 64] on input "12/13/2025" at bounding box center [533, 61] width 68 height 11
click at [588, 46] on div "Title Primrose School at Easton Park Address 8905 Alphabet Dr Address 2 City Au…" at bounding box center [424, 217] width 439 height 361
click at [465, 168] on input "text" at bounding box center [482, 165] width 102 height 11
type input "300"
click at [460, 224] on textarea at bounding box center [533, 239] width 204 height 47
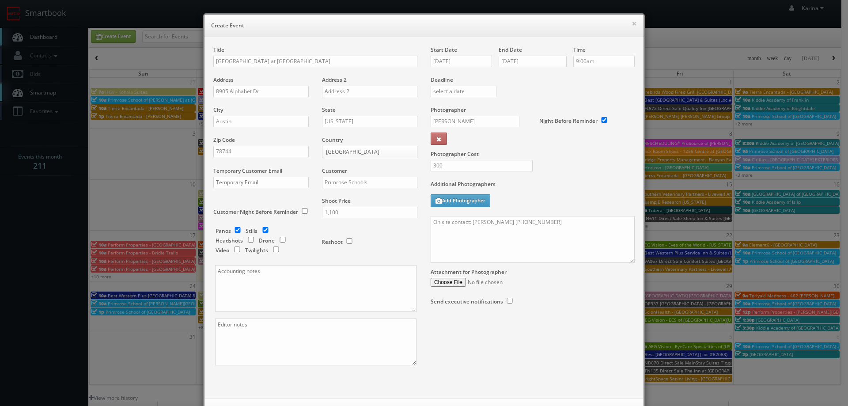
click at [533, 189] on label "Additional Photographers" at bounding box center [533, 186] width 204 height 12
click at [441, 233] on textarea "On site contact: Christopher Mabasa 512-843-2279" at bounding box center [533, 239] width 204 height 47
drag, startPoint x: 443, startPoint y: 235, endPoint x: 452, endPoint y: 235, distance: 9.3
click at [445, 235] on textarea "On site contact: Christopher Mabasa 512-843-2279" at bounding box center [533, 239] width 204 height 47
click at [572, 231] on textarea "On site contact: Christopher Mabasa 512-843-2279" at bounding box center [533, 239] width 204 height 47
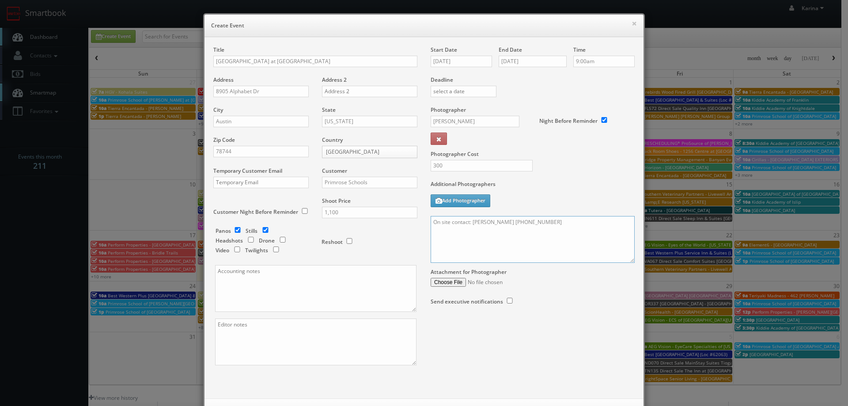
paste textarea "We need to deliver 10 stills and a virtual tour. For stills: We need to deliver…"
type textarea "On site contact: Christopher Mabasa 512-843-2279 We need to deliver 10 stills a…"
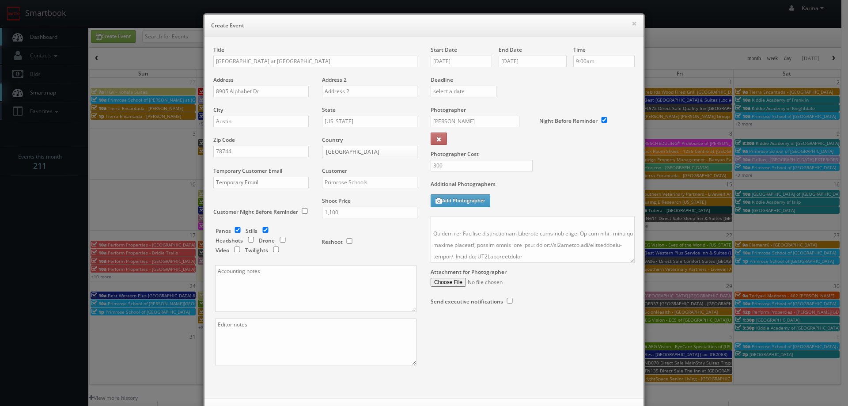
click at [570, 185] on label "Additional Photographers" at bounding box center [533, 186] width 204 height 12
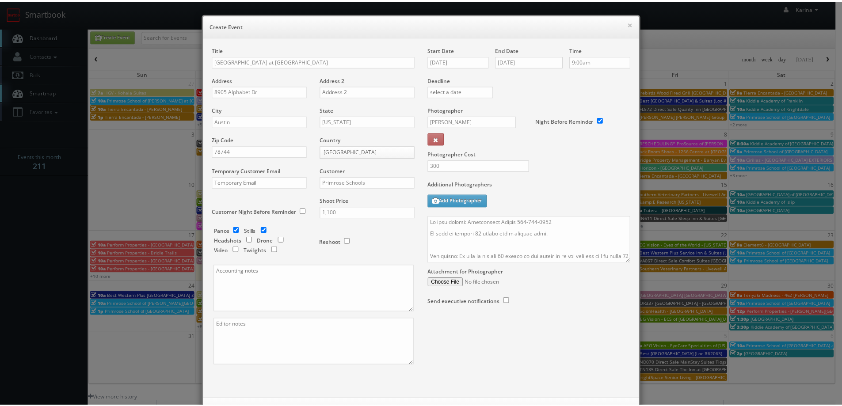
scroll to position [38, 0]
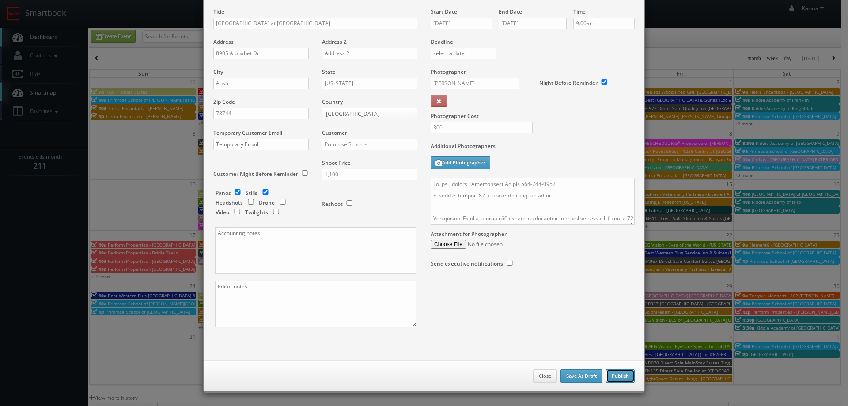
click at [613, 373] on button "Publish" at bounding box center [620, 375] width 29 height 13
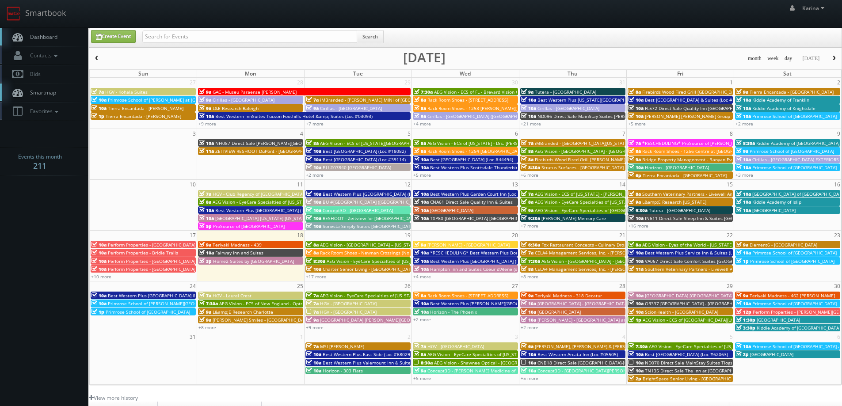
click at [832, 58] on span "button" at bounding box center [834, 58] width 6 height 5
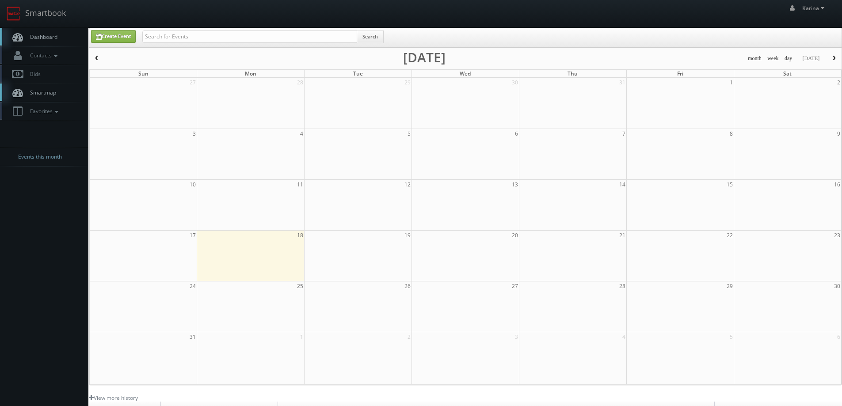
click at [832, 58] on span "button" at bounding box center [834, 58] width 6 height 5
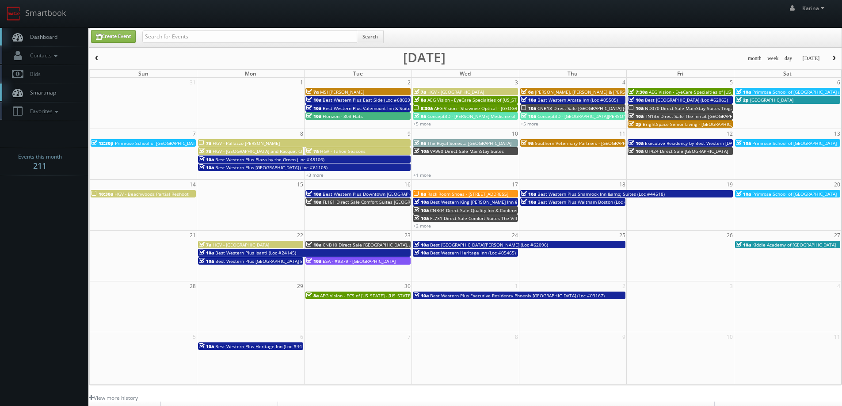
click at [810, 144] on span "Primrose School of [GEOGRAPHIC_DATA]" at bounding box center [794, 143] width 84 height 6
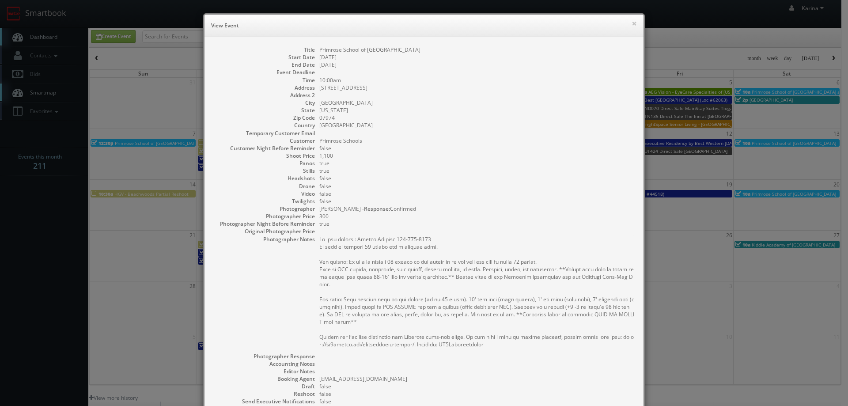
click at [627, 21] on h6 "View Event" at bounding box center [424, 25] width 426 height 9
click at [632, 21] on button "×" at bounding box center [634, 23] width 5 height 6
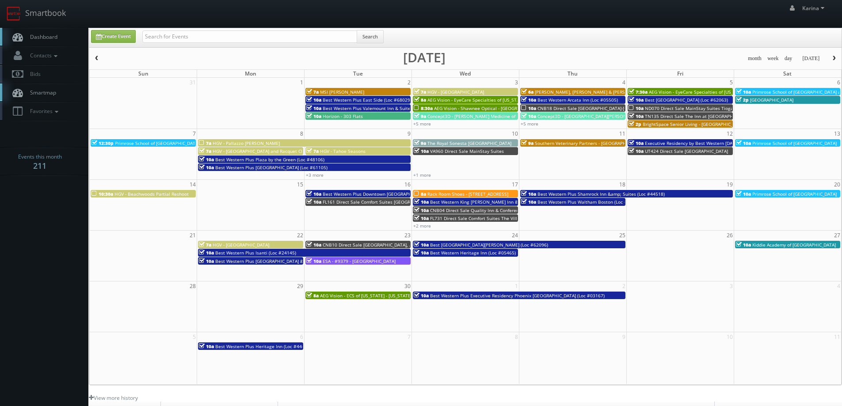
click at [39, 37] on span "Dashboard" at bounding box center [42, 37] width 32 height 8
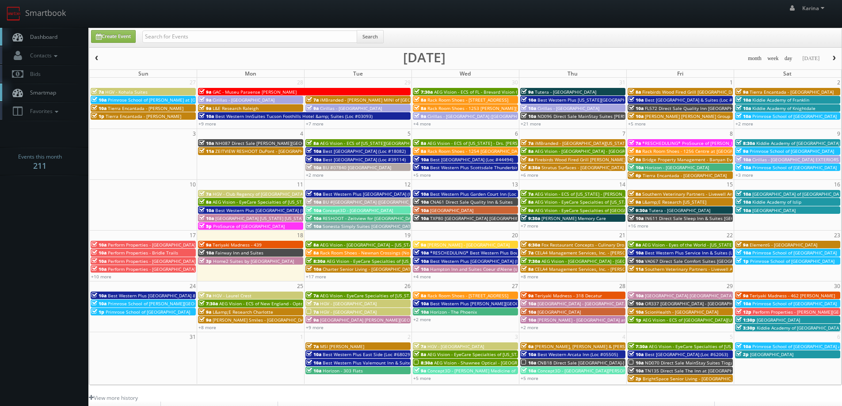
click at [832, 57] on span "button" at bounding box center [834, 58] width 6 height 5
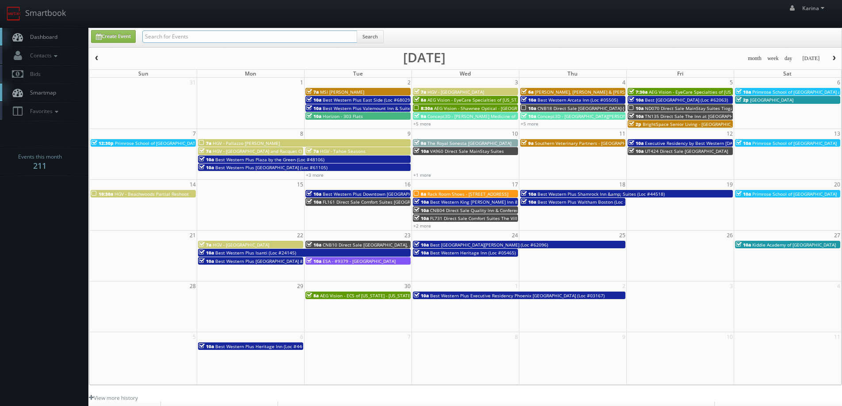
click at [248, 41] on input "text" at bounding box center [249, 36] width 215 height 12
type input "easton"
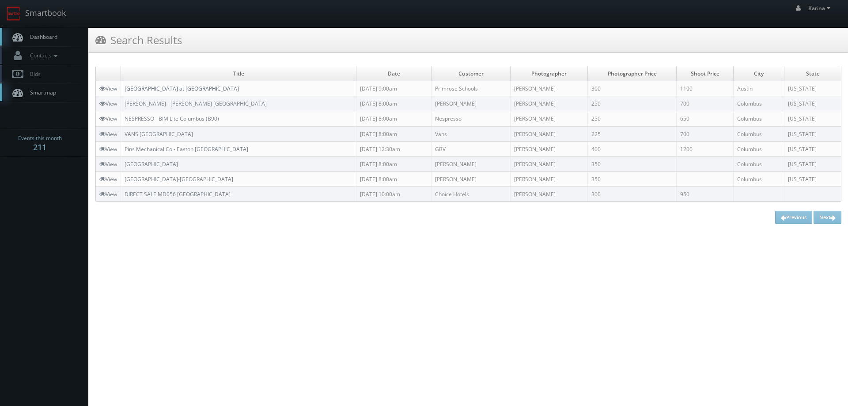
click at [182, 88] on link "[GEOGRAPHIC_DATA] at [GEOGRAPHIC_DATA]" at bounding box center [182, 89] width 114 height 8
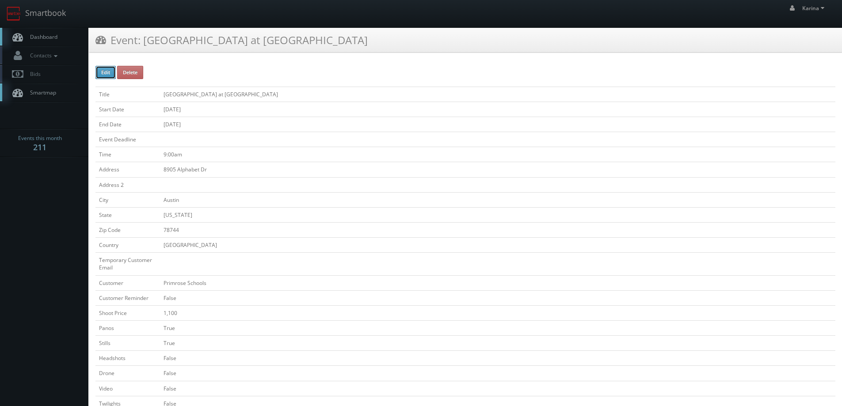
click at [108, 74] on button "Edit" at bounding box center [105, 72] width 20 height 13
type input "[GEOGRAPHIC_DATA] at [GEOGRAPHIC_DATA]"
type input "8905 Alphabet Dr"
type input "Austin"
type input "78744"
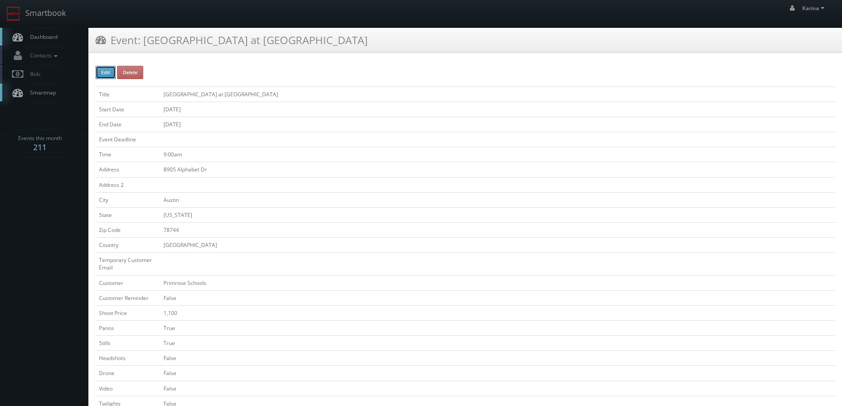
checkbox input "false"
type input "1,100"
checkbox input "true"
checkbox input "false"
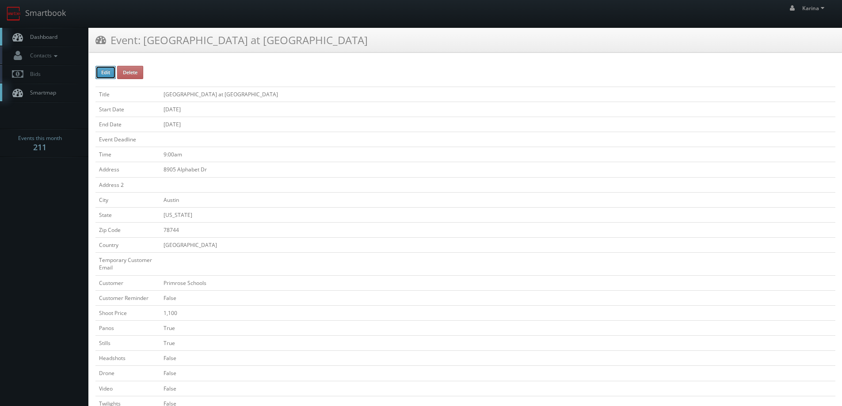
checkbox input "false"
type input "[DATE]"
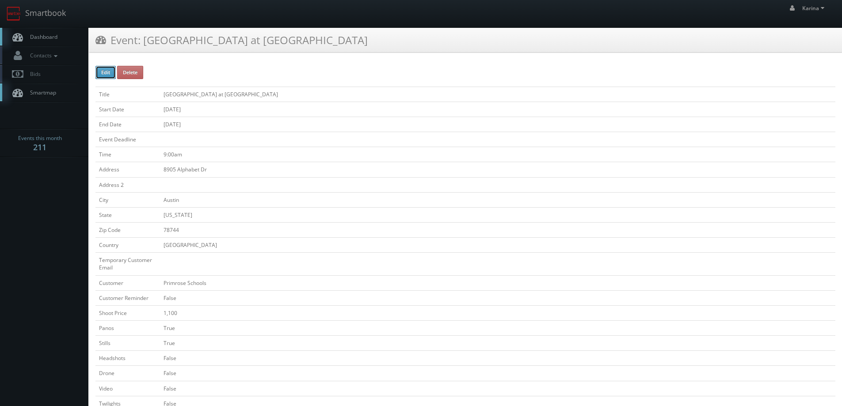
type input "[DATE]"
type input "9:00am"
checkbox input "true"
checkbox input "false"
type input "1,100"
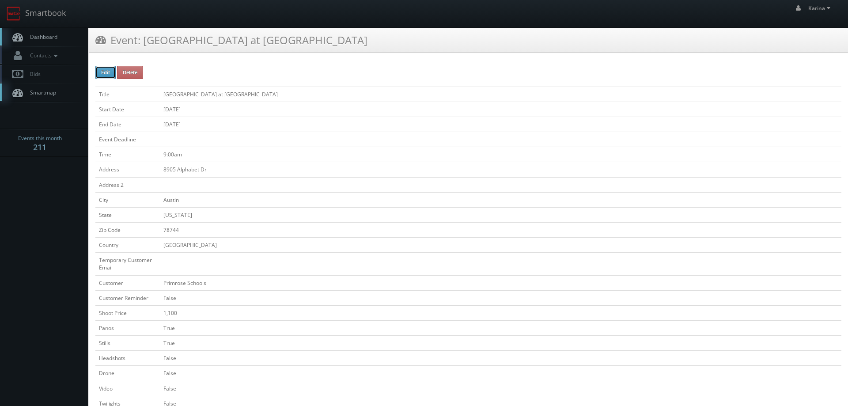
type input "300"
select select "[US_STATE]"
select select "[EMAIL_ADDRESS][DOMAIN_NAME]"
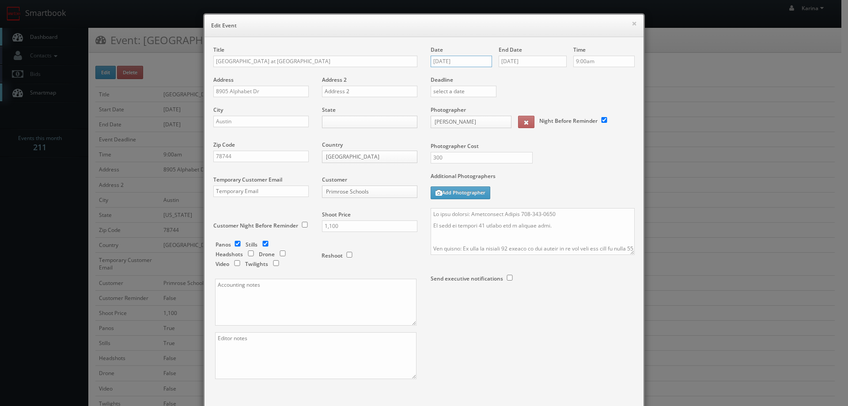
click at [456, 61] on input "[DATE]" at bounding box center [461, 61] width 61 height 11
click at [511, 81] on th at bounding box center [512, 77] width 12 height 13
click at [509, 118] on td "13" at bounding box center [512, 116] width 12 height 13
type input "[DATE]"
click at [525, 64] on input "[DATE]" at bounding box center [533, 61] width 68 height 11
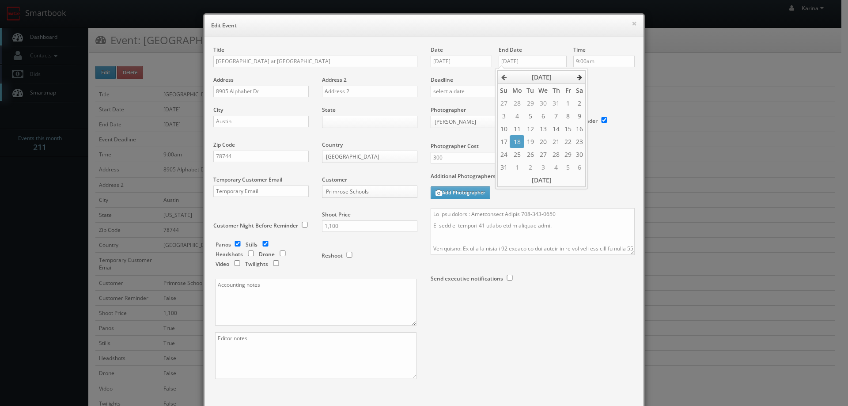
click at [577, 75] on icon at bounding box center [579, 77] width 5 height 6
click at [585, 115] on td "13" at bounding box center [580, 116] width 12 height 13
type input "[DATE]"
click at [601, 96] on div "Deadline" at bounding box center [532, 76] width 217 height 60
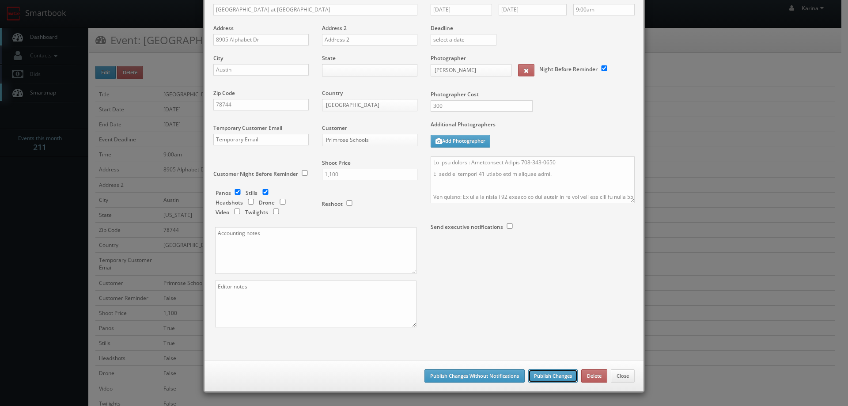
click at [541, 375] on button "Publish Changes" at bounding box center [552, 375] width 49 height 13
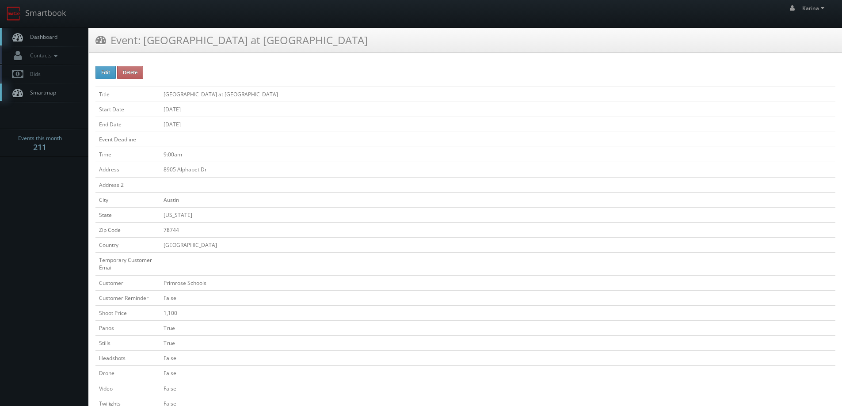
click at [57, 38] on link "Dashboard" at bounding box center [44, 37] width 88 height 18
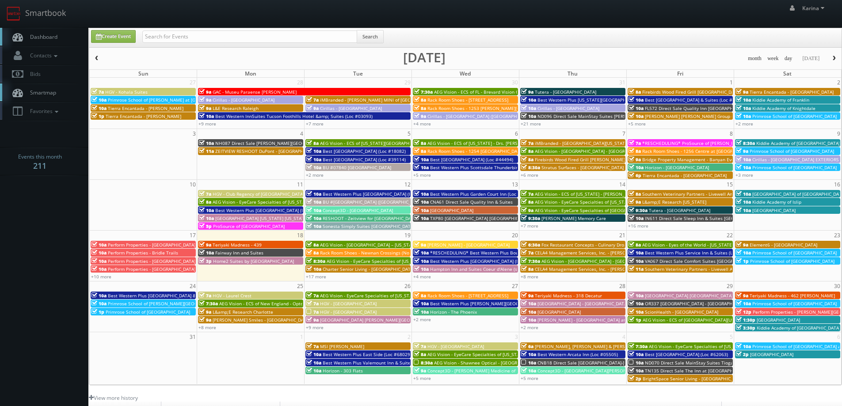
click at [834, 59] on span "button" at bounding box center [834, 58] width 6 height 5
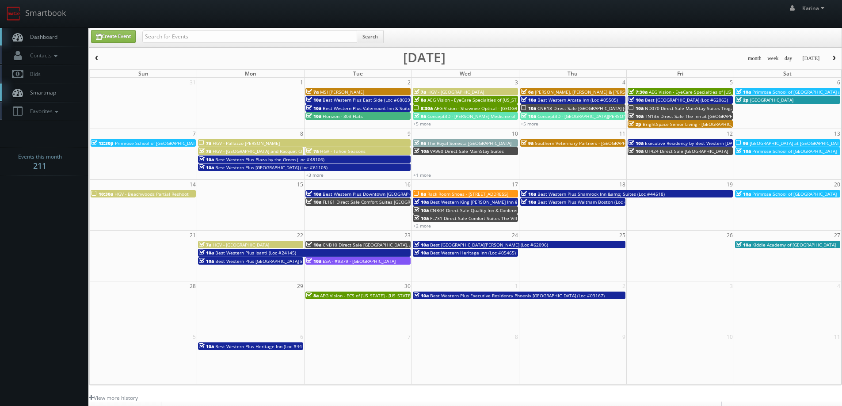
click at [50, 35] on span "Dashboard" at bounding box center [42, 37] width 32 height 8
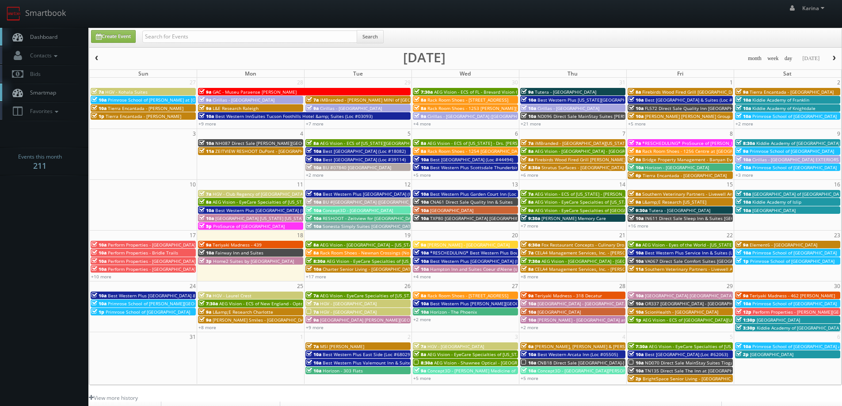
click at [64, 40] on link "Dashboard" at bounding box center [44, 37] width 88 height 18
click at [24, 193] on body "Smartbook Toggle Side Navigation Toggle Top Navigation [PERSON_NAME] [PERSON_NA…" at bounding box center [421, 283] width 842 height 567
click at [57, 40] on link "Dashboard" at bounding box center [44, 37] width 88 height 18
click at [107, 35] on link "Create Event" at bounding box center [113, 36] width 45 height 13
type input "[DATE]"
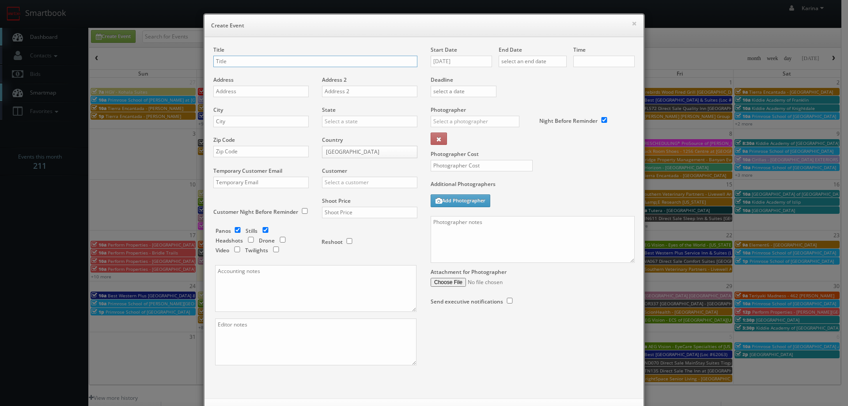
checkbox input "true"
type input "10:00am"
checkbox input "true"
type input "Kiddie Academy of [GEOGRAPHIC_DATA]"
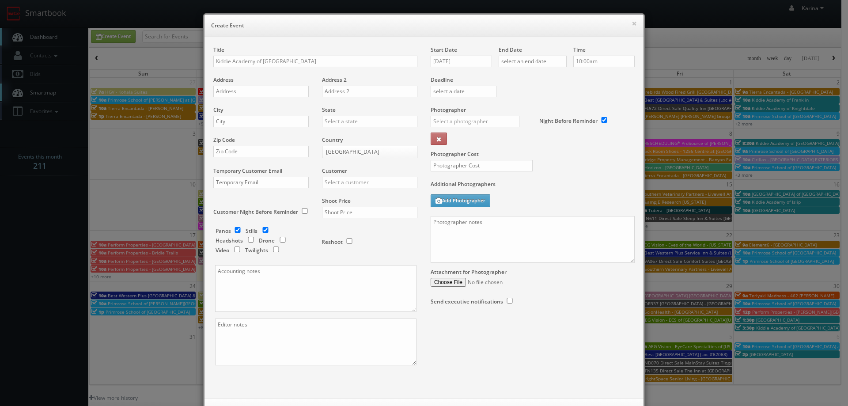
click at [295, 74] on div "Title Kiddie Academy of [GEOGRAPHIC_DATA]" at bounding box center [315, 61] width 204 height 30
click at [262, 93] on input "text" at bounding box center [260, 91] width 95 height 11
paste input "25 Route 22 East"
type input "25 Route 22 East"
click at [253, 122] on input "text" at bounding box center [260, 121] width 95 height 11
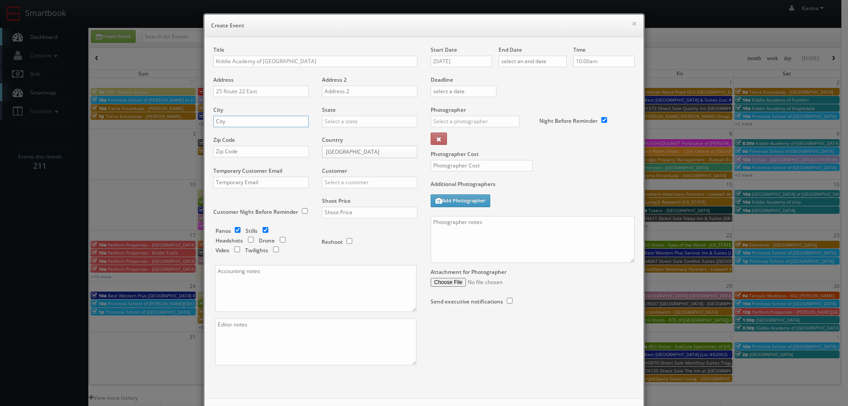
paste input "[GEOGRAPHIC_DATA]"
type input "[GEOGRAPHIC_DATA]"
click at [336, 122] on input "text" at bounding box center [369, 121] width 95 height 11
click at [346, 150] on div "[US_STATE]" at bounding box center [370, 150] width 95 height 15
type input "[US_STATE]"
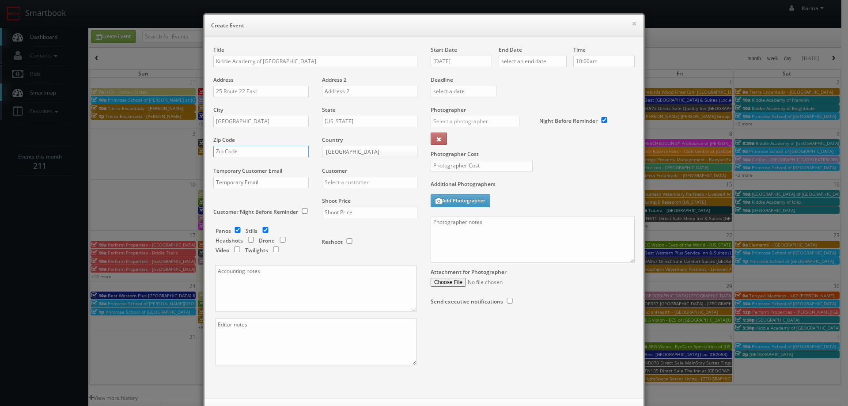
click at [225, 156] on input "text" at bounding box center [260, 151] width 95 height 11
type input "07081"
click at [336, 180] on input "text" at bounding box center [369, 182] width 95 height 11
click at [342, 199] on div "Kiddie Academy" at bounding box center [370, 197] width 95 height 15
type input "Kiddie Academy"
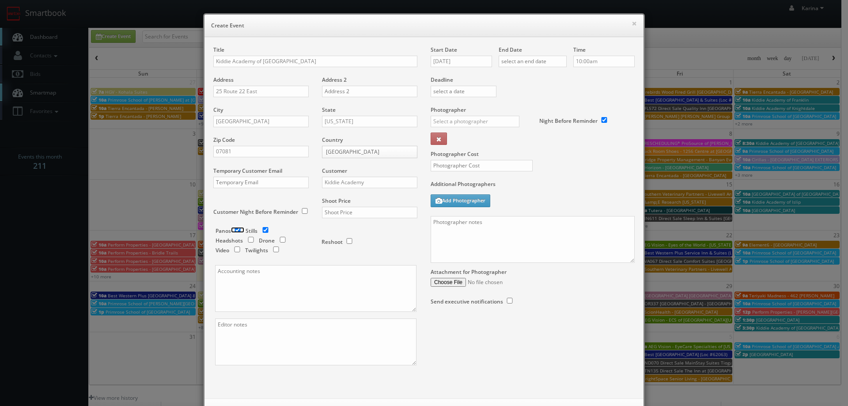
click at [235, 230] on input "checkbox" at bounding box center [237, 230] width 13 height 6
checkbox input "false"
click at [360, 215] on input "text" at bounding box center [369, 212] width 95 height 11
type input "650"
click at [476, 55] on div "Start Date 08/18/2025" at bounding box center [465, 61] width 68 height 30
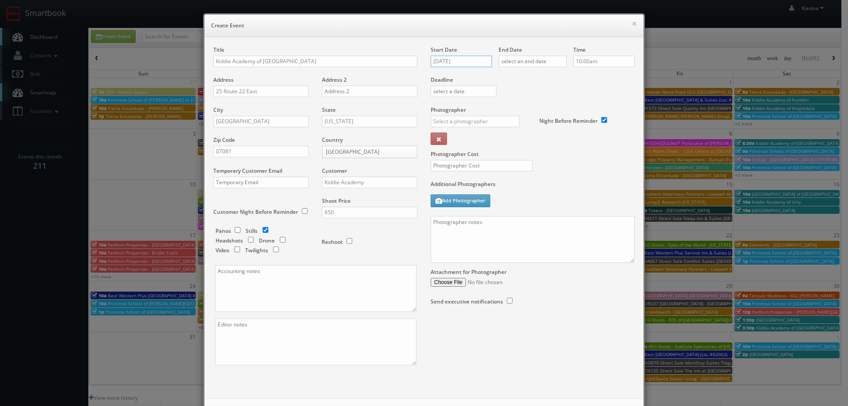
click at [476, 60] on input "08/18/2025" at bounding box center [461, 61] width 61 height 11
click at [513, 76] on icon at bounding box center [511, 77] width 5 height 6
click at [437, 131] on td "14" at bounding box center [436, 128] width 12 height 13
type input "09/14/2025"
click at [527, 62] on input "text" at bounding box center [533, 61] width 68 height 11
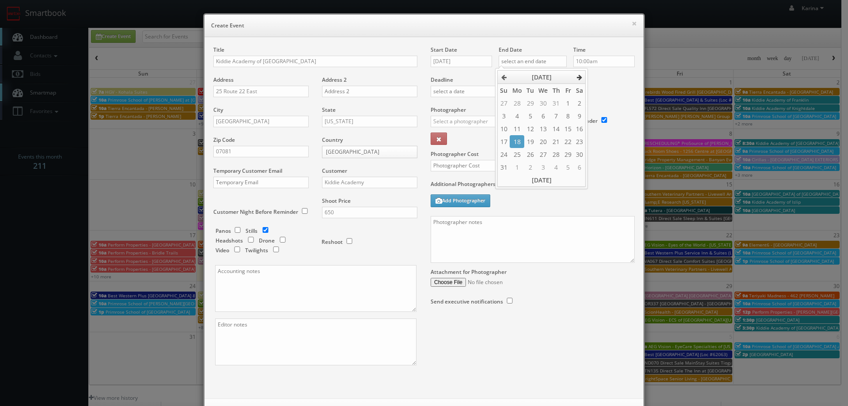
click at [580, 78] on icon at bounding box center [579, 77] width 5 height 6
click at [502, 130] on td "14" at bounding box center [504, 128] width 12 height 13
type input "09/14/2025"
click at [611, 83] on label "Deadline" at bounding box center [532, 80] width 217 height 8
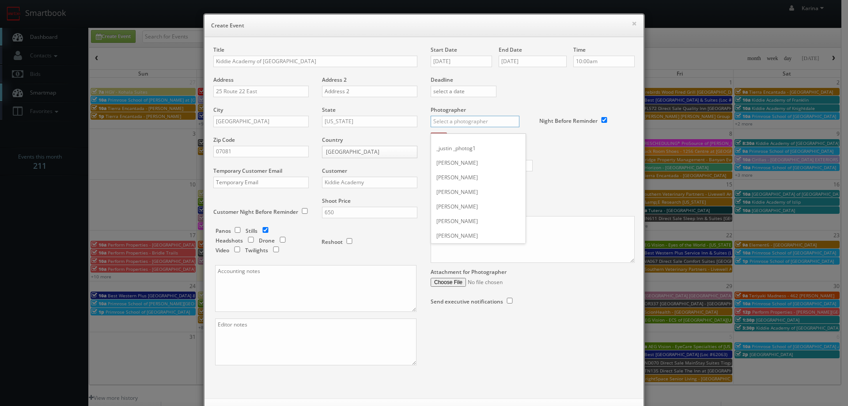
click at [471, 119] on input "text" at bounding box center [475, 121] width 89 height 11
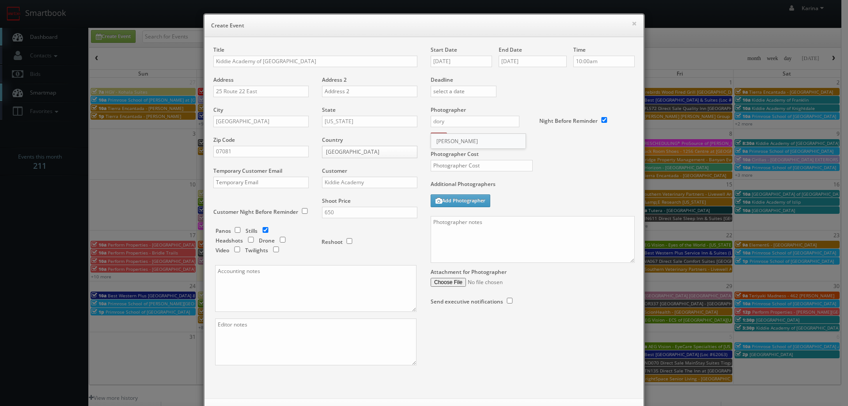
click at [471, 140] on div "Dory Schultz" at bounding box center [478, 141] width 95 height 15
type input "Dory Schultz"
click at [456, 161] on input "text" at bounding box center [482, 165] width 102 height 11
type input "250"
click at [452, 220] on textarea at bounding box center [533, 239] width 204 height 47
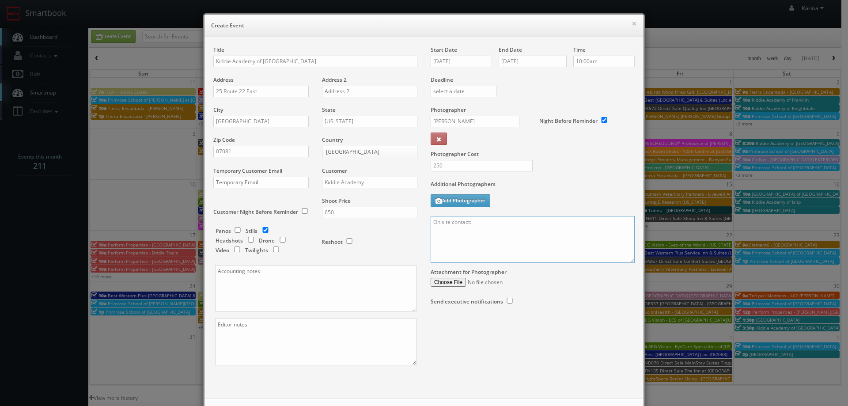
click at [485, 219] on textarea "On site contact:" at bounding box center [533, 239] width 204 height 47
click at [505, 221] on textarea "On site contact: Sandra at" at bounding box center [533, 239] width 204 height 47
paste textarea "973.315.3177"
paste textarea "Stills only. We need to deliver 20 stills to the client so we ask that you take…"
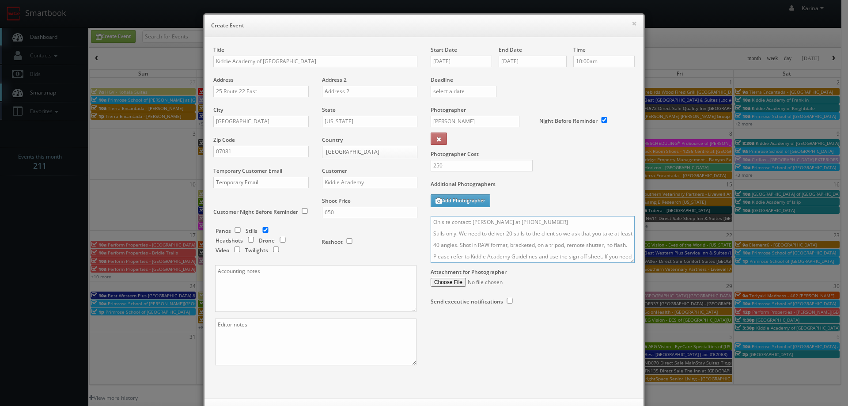
scroll to position [90, 0]
type textarea "On site contact: Sandra at 973.315.3177 Stills only. We need to deliver 20 stil…"
click at [566, 194] on div "Additional Photographers Add Photographer" at bounding box center [533, 198] width 204 height 36
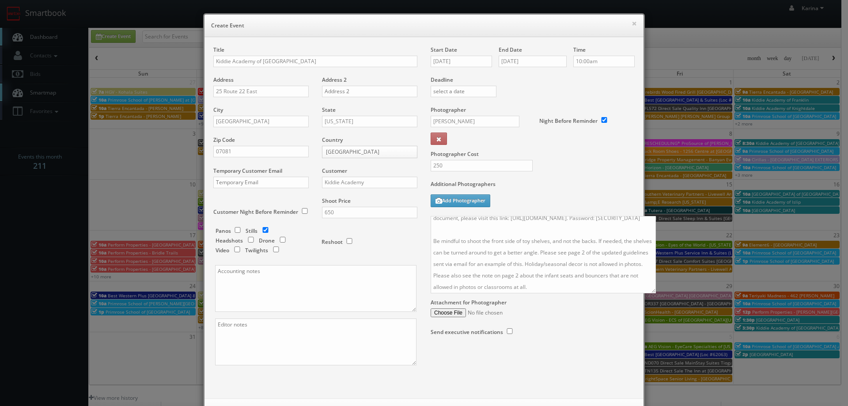
scroll to position [41, 0]
drag, startPoint x: 626, startPoint y: 260, endPoint x: 644, endPoint y: 308, distance: 51.3
click at [651, 293] on textarea "On site contact: Sandra at 973.315.3177 Stills only. We need to deliver 20 stil…" at bounding box center [543, 254] width 225 height 77
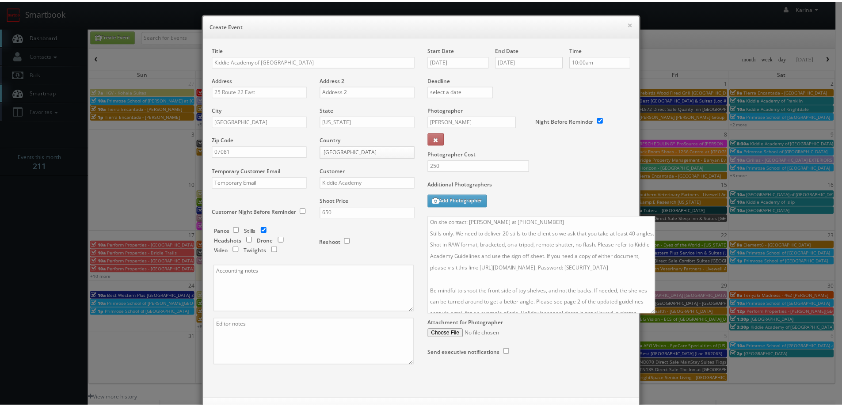
scroll to position [38, 0]
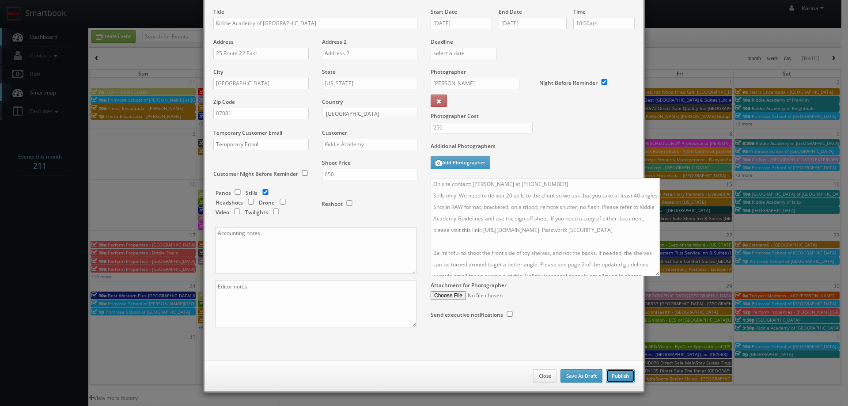
click at [612, 376] on button "Publish" at bounding box center [620, 375] width 29 height 13
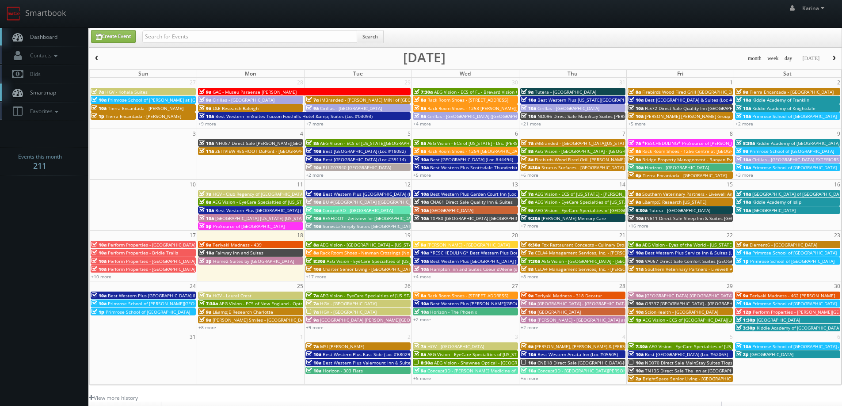
click at [833, 58] on span "button" at bounding box center [834, 58] width 6 height 5
click at [783, 203] on span "Kiddie Academy of Islip" at bounding box center [776, 202] width 49 height 6
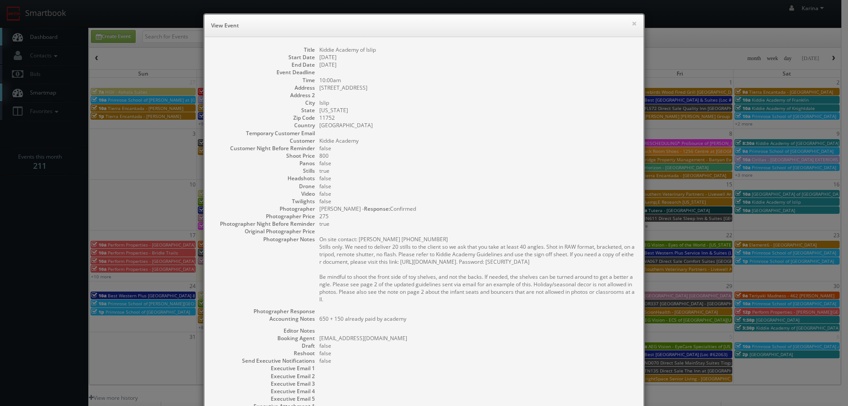
drag, startPoint x: 330, startPoint y: 300, endPoint x: 307, endPoint y: 250, distance: 54.8
click at [307, 250] on dl "Title Kiddie Academy of Islip Start Date [DATE] End Date [DATE] Event Deadline …" at bounding box center [424, 239] width 422 height 387
copy pre "Stills only. We need to deliver 20 stills to the client so we ask that you take…"
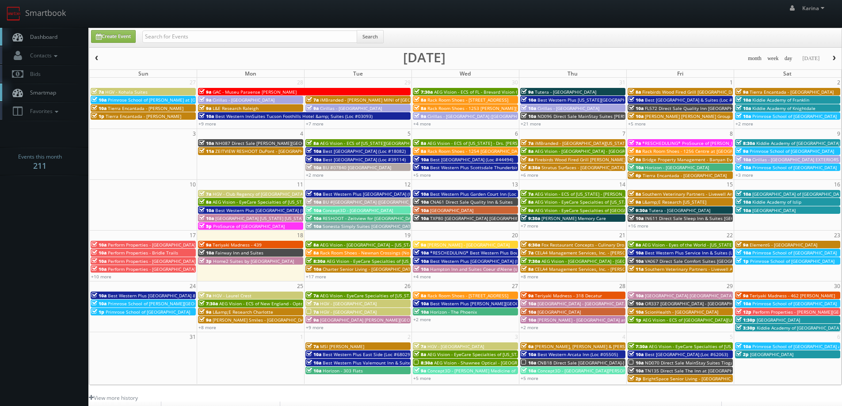
click at [832, 60] on span "button" at bounding box center [834, 58] width 6 height 5
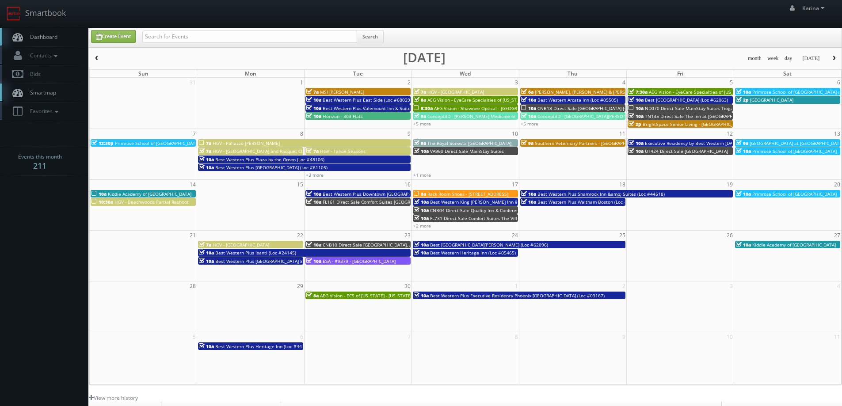
click at [753, 143] on span "[GEOGRAPHIC_DATA] at [GEOGRAPHIC_DATA]" at bounding box center [796, 143] width 94 height 6
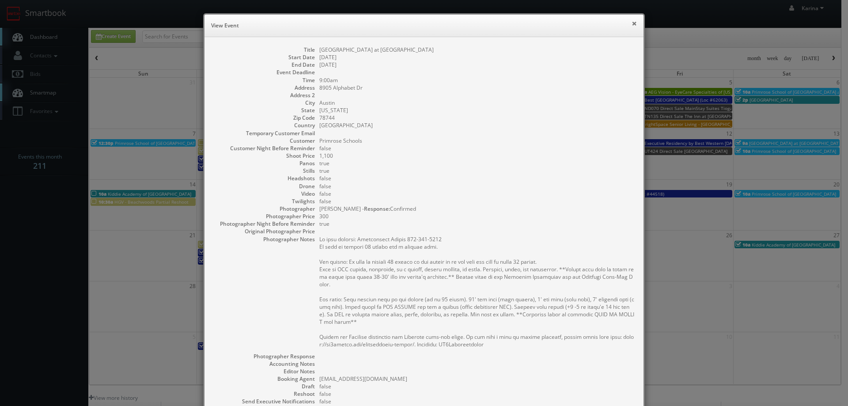
click at [632, 26] on button "×" at bounding box center [634, 23] width 5 height 6
